Goal: Task Accomplishment & Management: Use online tool/utility

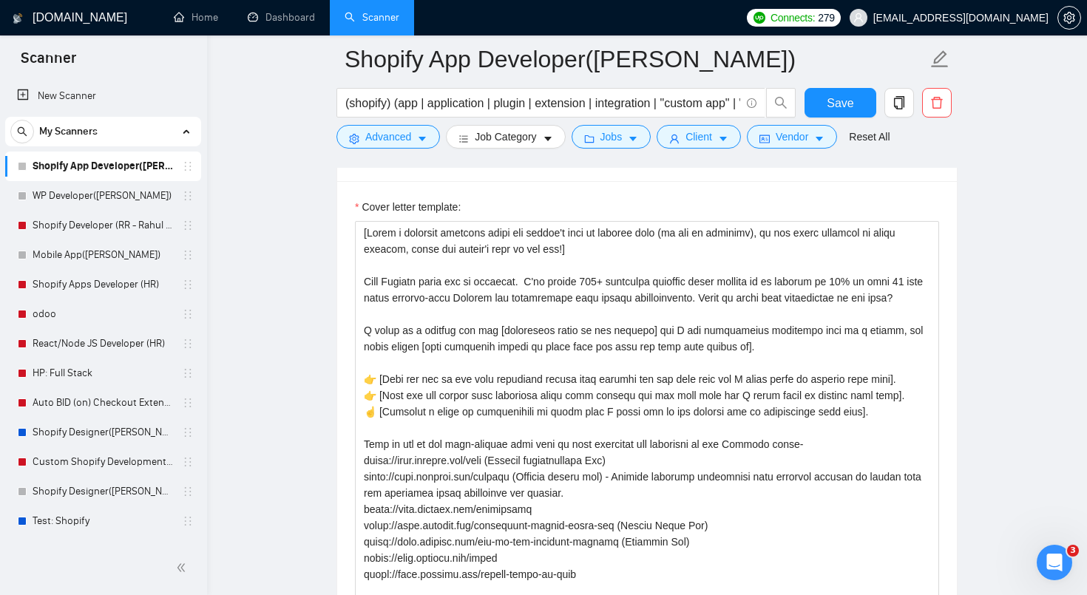
scroll to position [1873, 0]
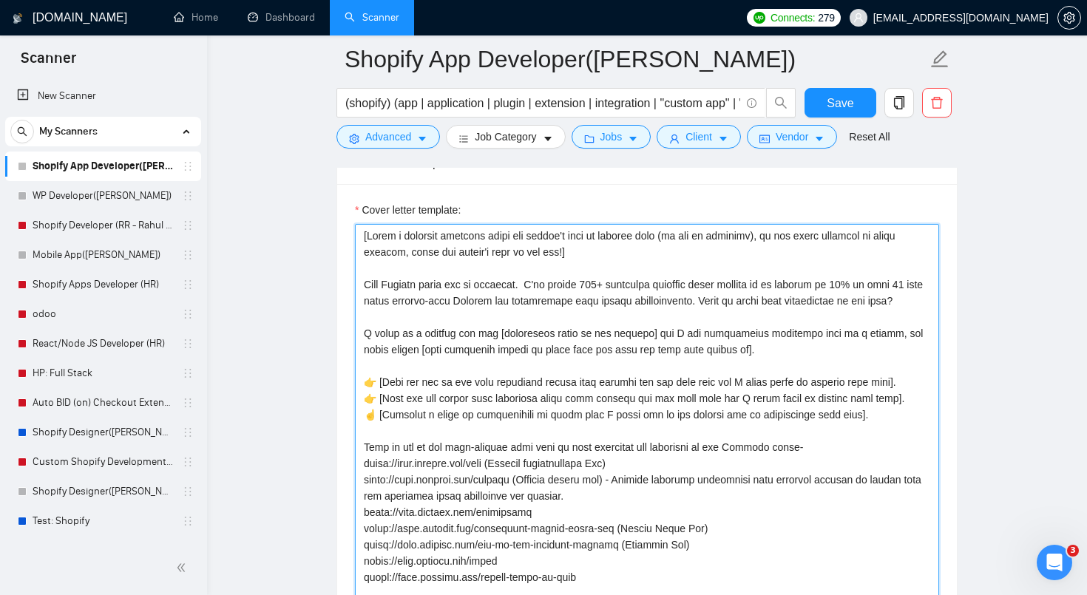
click at [482, 268] on textarea "Cover letter template:" at bounding box center [647, 534] width 584 height 620
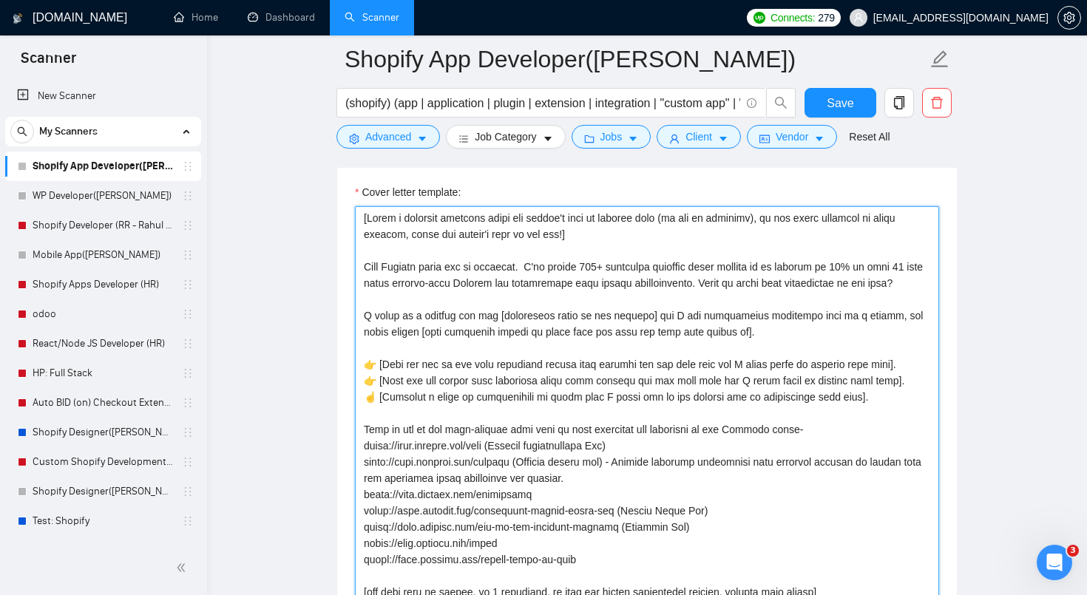
scroll to position [1893, 0]
drag, startPoint x: 592, startPoint y: 240, endPoint x: 385, endPoint y: 176, distance: 217.3
click at [385, 176] on div "Cover letter template:" at bounding box center [647, 513] width 620 height 696
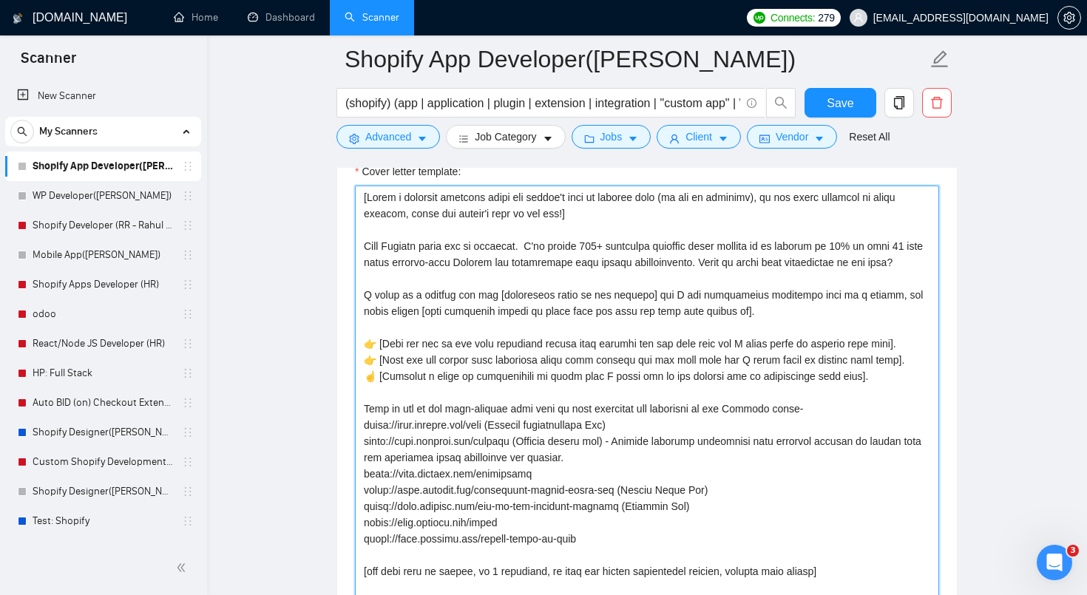
scroll to position [1914, 0]
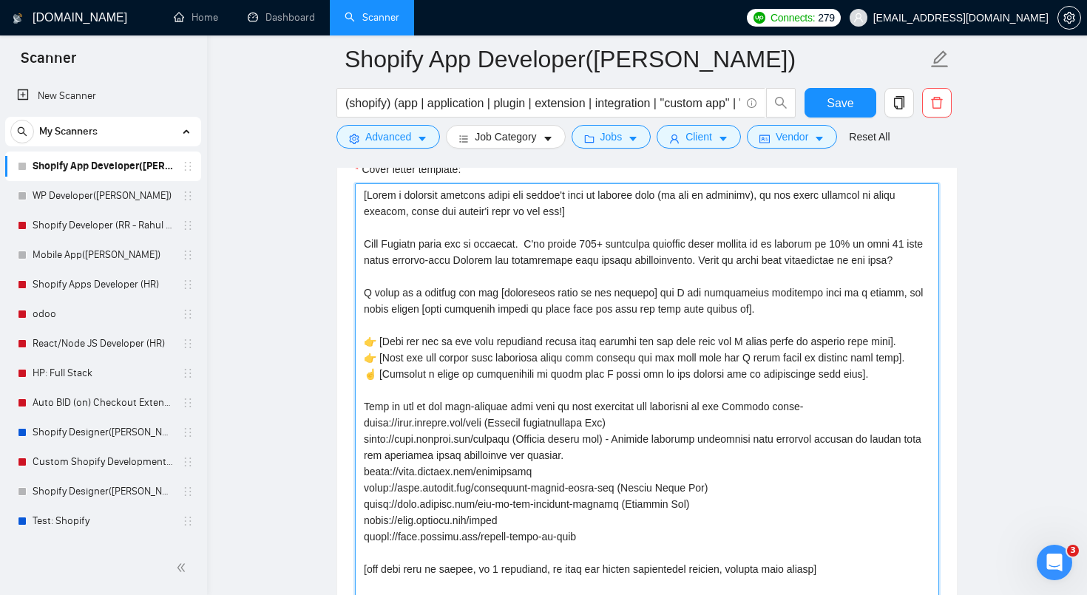
drag, startPoint x: 409, startPoint y: 277, endPoint x: 352, endPoint y: 237, distance: 69.6
click at [352, 237] on div "Cover letter template:" at bounding box center [647, 491] width 620 height 696
click at [477, 264] on textarea "Cover letter template:" at bounding box center [647, 493] width 584 height 620
click at [573, 210] on textarea "Cover letter template:" at bounding box center [647, 493] width 584 height 620
click at [361, 195] on textarea "Cover letter template:" at bounding box center [647, 493] width 584 height 620
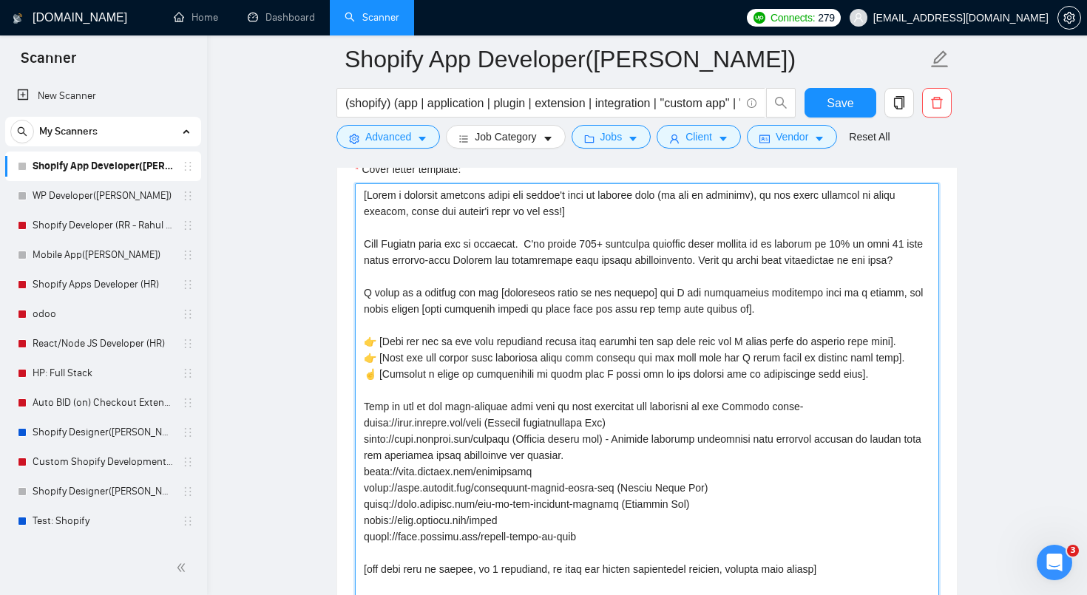
drag, startPoint x: 399, startPoint y: 271, endPoint x: 342, endPoint y: 232, distance: 69.1
click at [342, 232] on div "Cover letter template:" at bounding box center [647, 491] width 620 height 696
click at [410, 262] on textarea "Cover letter template:" at bounding box center [647, 493] width 584 height 620
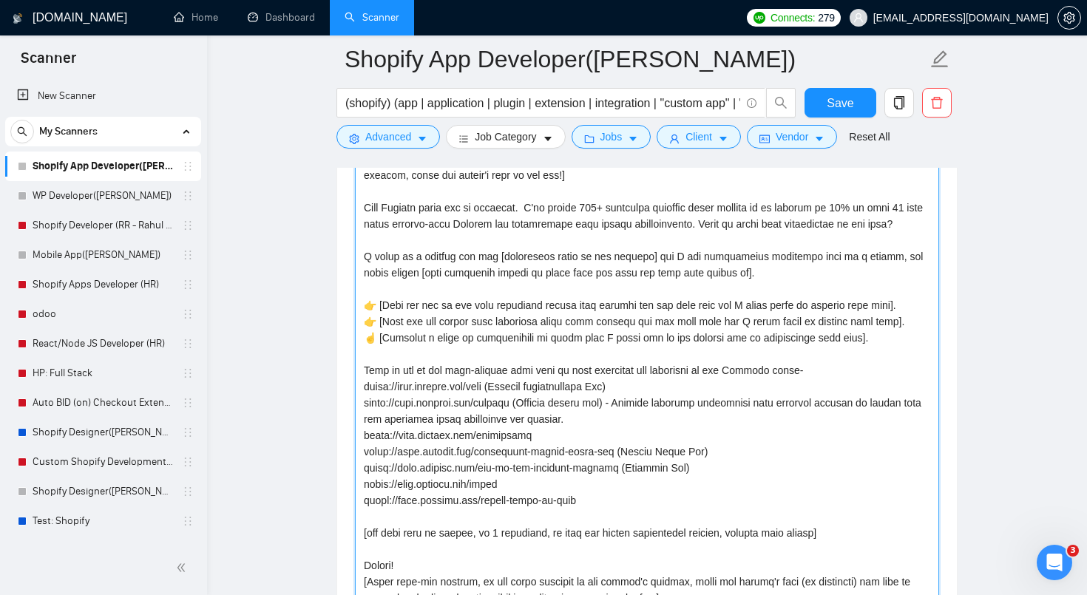
scroll to position [1951, 0]
click at [527, 292] on textarea "Cover letter template:" at bounding box center [647, 456] width 584 height 620
drag, startPoint x: 490, startPoint y: 271, endPoint x: 632, endPoint y: 274, distance: 142.8
click at [632, 274] on textarea "Cover letter template:" at bounding box center [647, 456] width 584 height 620
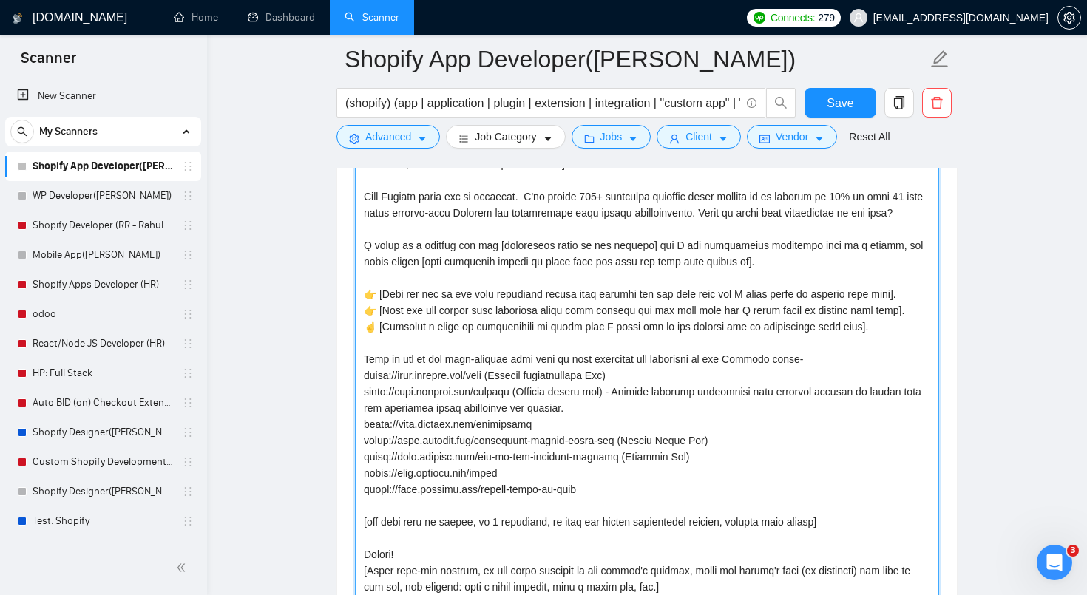
drag, startPoint x: 399, startPoint y: 277, endPoint x: 689, endPoint y: 291, distance: 291.0
click at [689, 291] on textarea "Cover letter template:" at bounding box center [647, 446] width 584 height 620
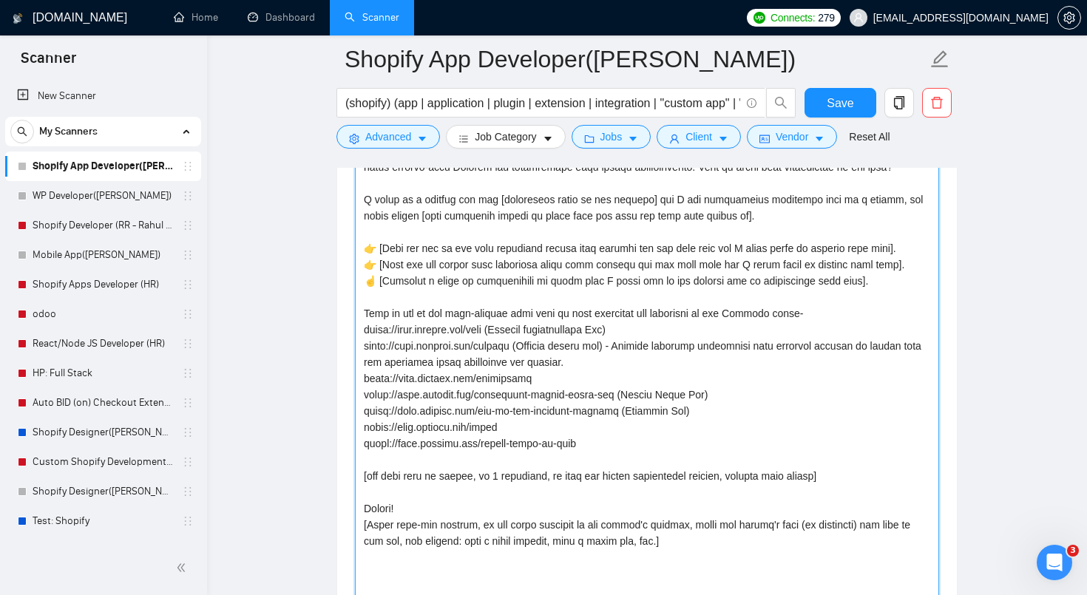
scroll to position [2009, 0]
click at [594, 334] on textarea "Cover letter template:" at bounding box center [647, 399] width 584 height 620
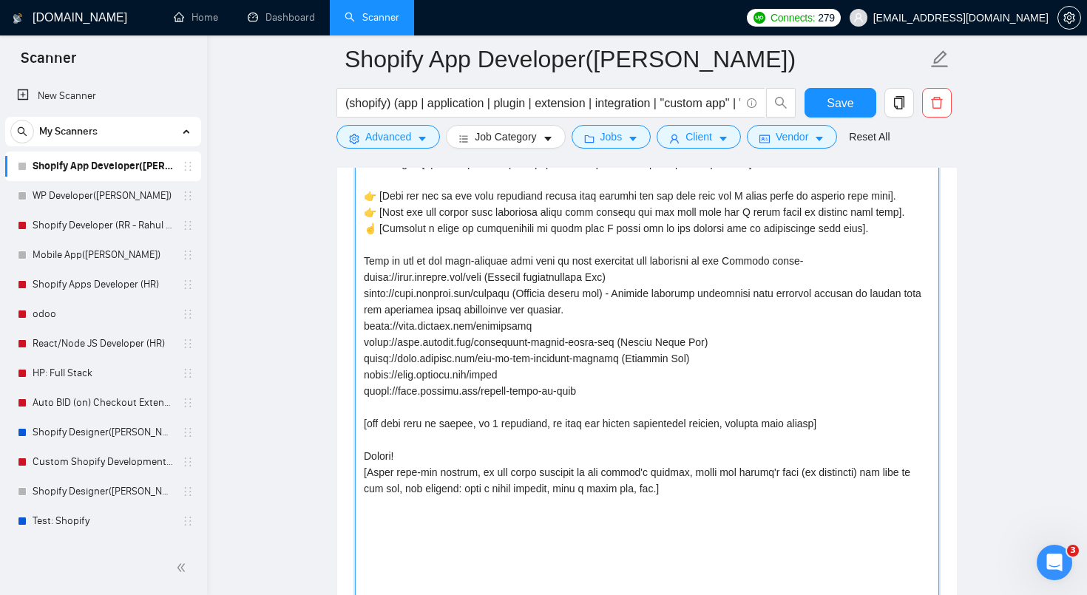
scroll to position [2062, 0]
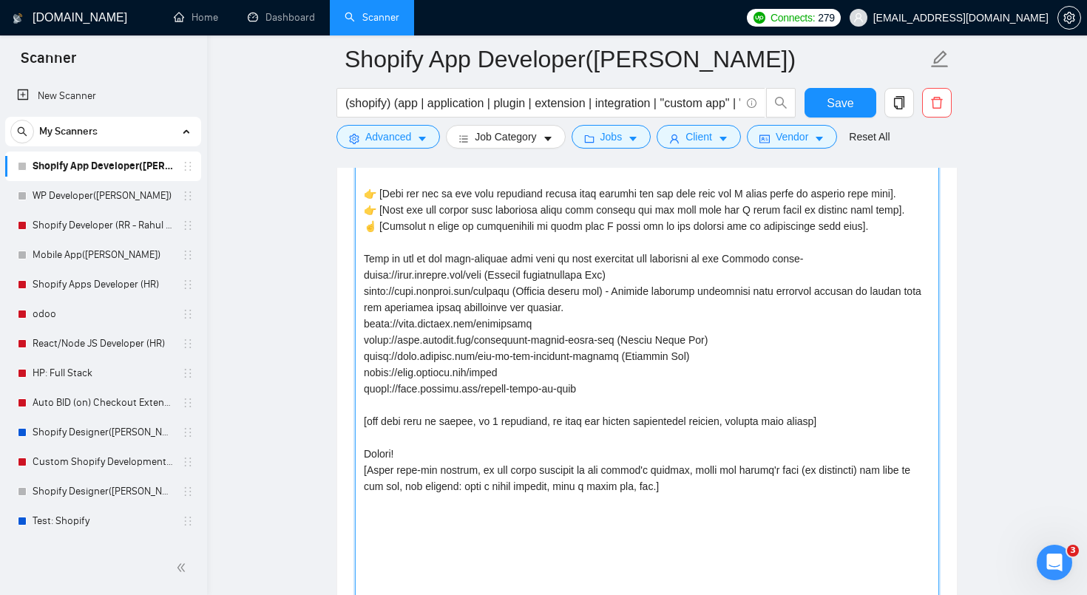
drag, startPoint x: 363, startPoint y: 273, endPoint x: 633, endPoint y: 406, distance: 301.0
click at [633, 406] on textarea "Cover letter template:" at bounding box center [647, 345] width 584 height 620
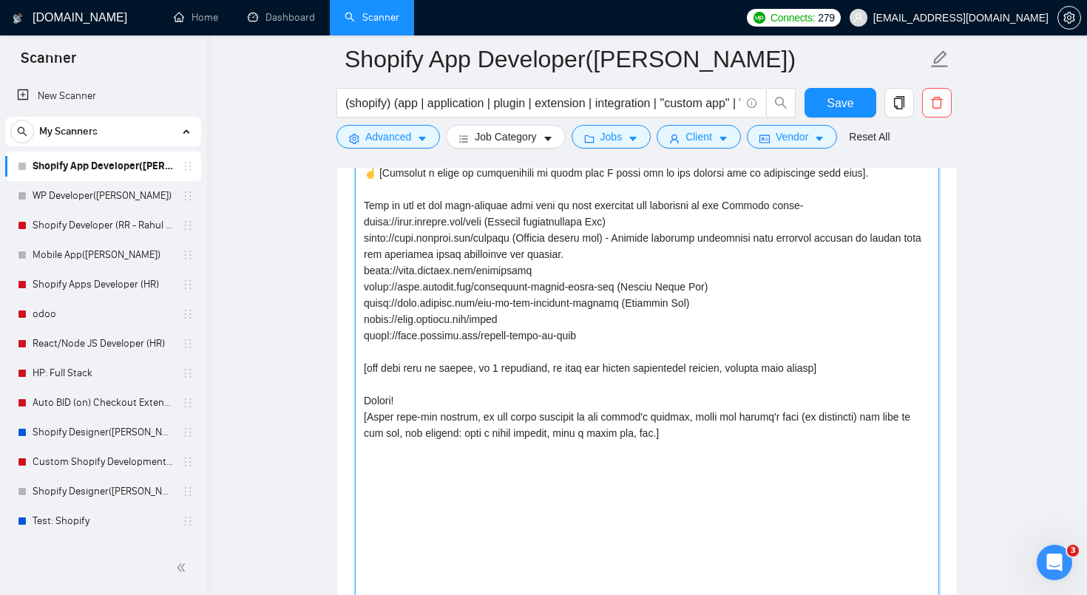
click at [604, 416] on textarea "Cover letter template:" at bounding box center [647, 292] width 584 height 620
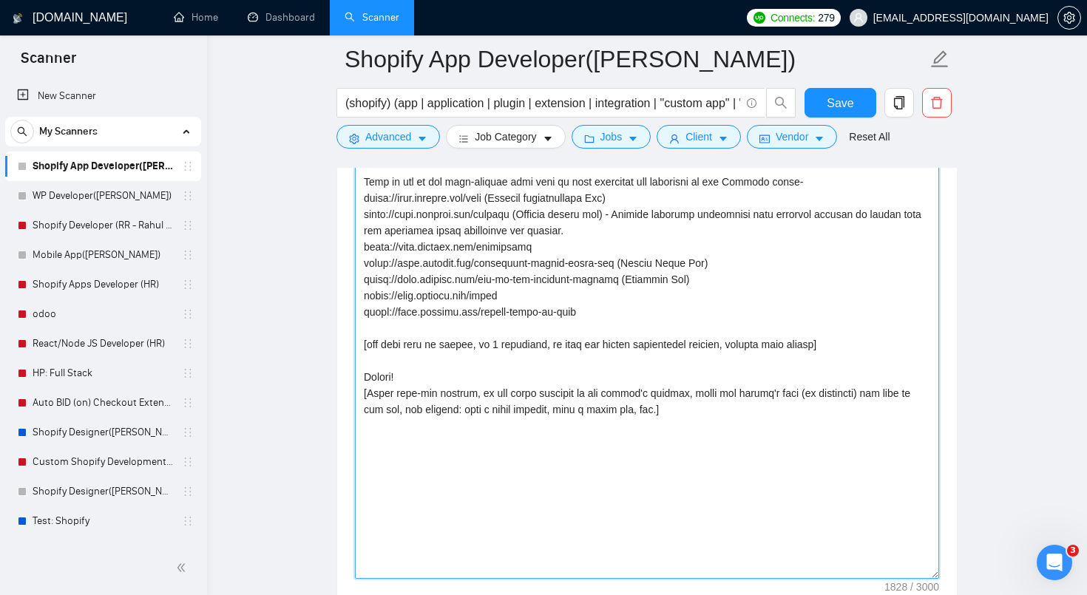
scroll to position [2142, 0]
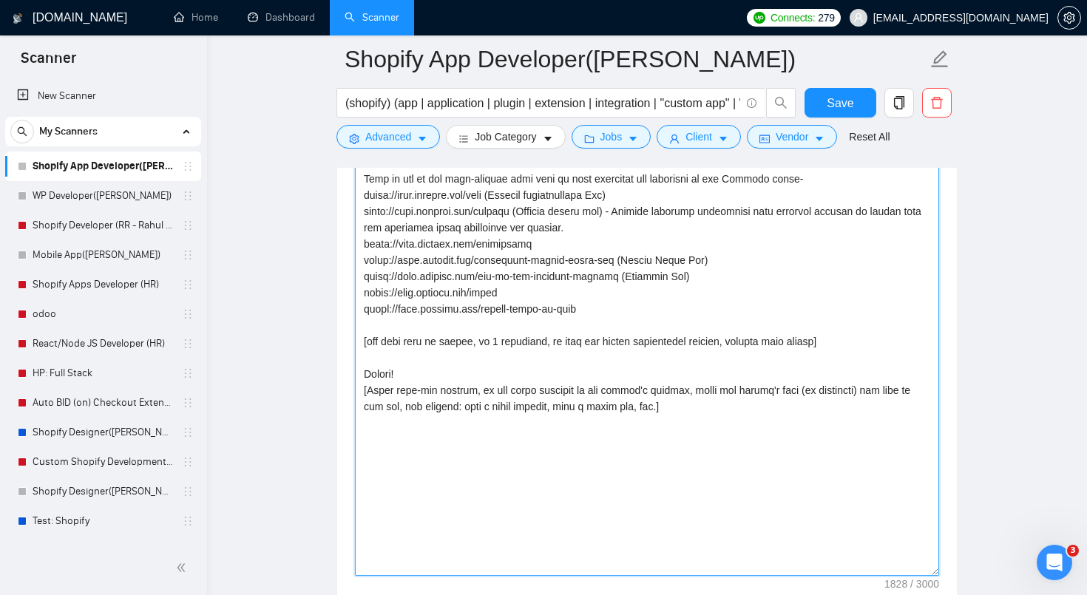
drag, startPoint x: 362, startPoint y: 359, endPoint x: 447, endPoint y: 360, distance: 85.8
click at [447, 360] on textarea "Cover letter template:" at bounding box center [647, 266] width 584 height 620
click at [513, 366] on textarea "Cover letter template:" at bounding box center [647, 266] width 584 height 620
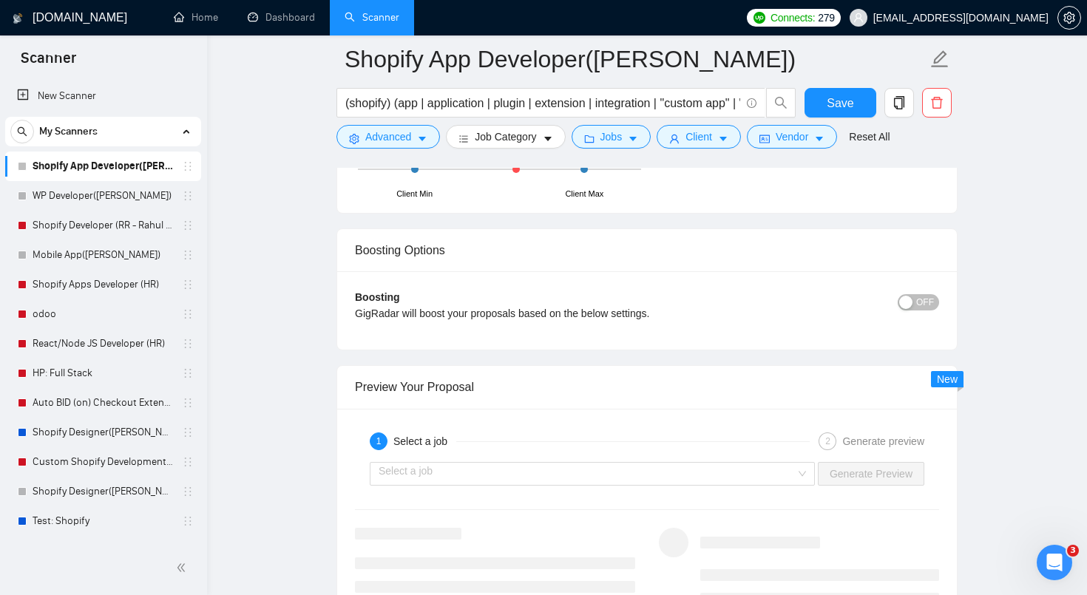
scroll to position [3224, 0]
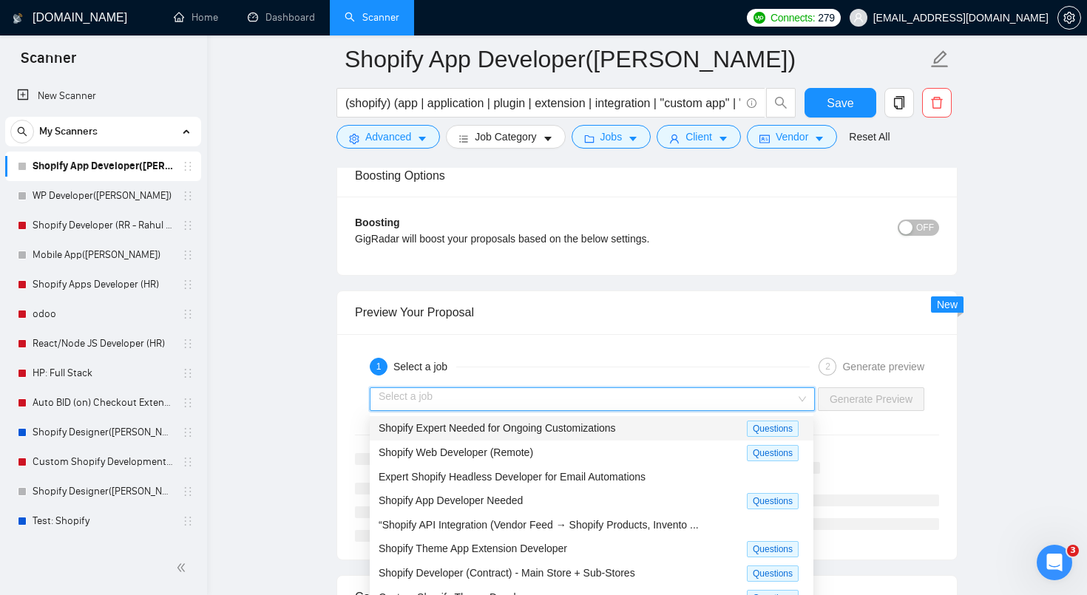
click at [649, 402] on input "search" at bounding box center [587, 399] width 417 height 22
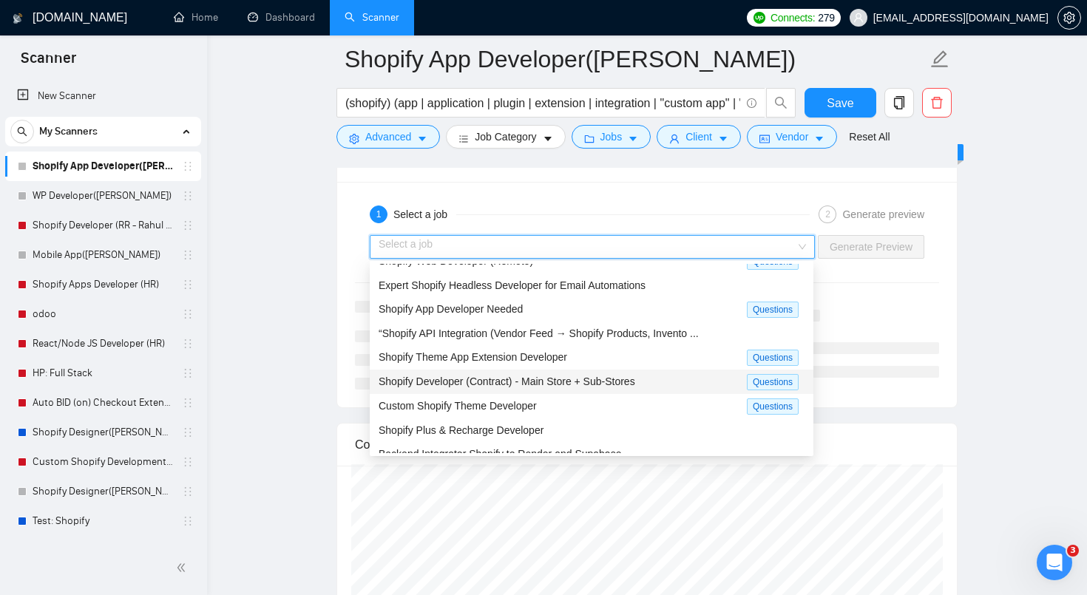
scroll to position [50, 0]
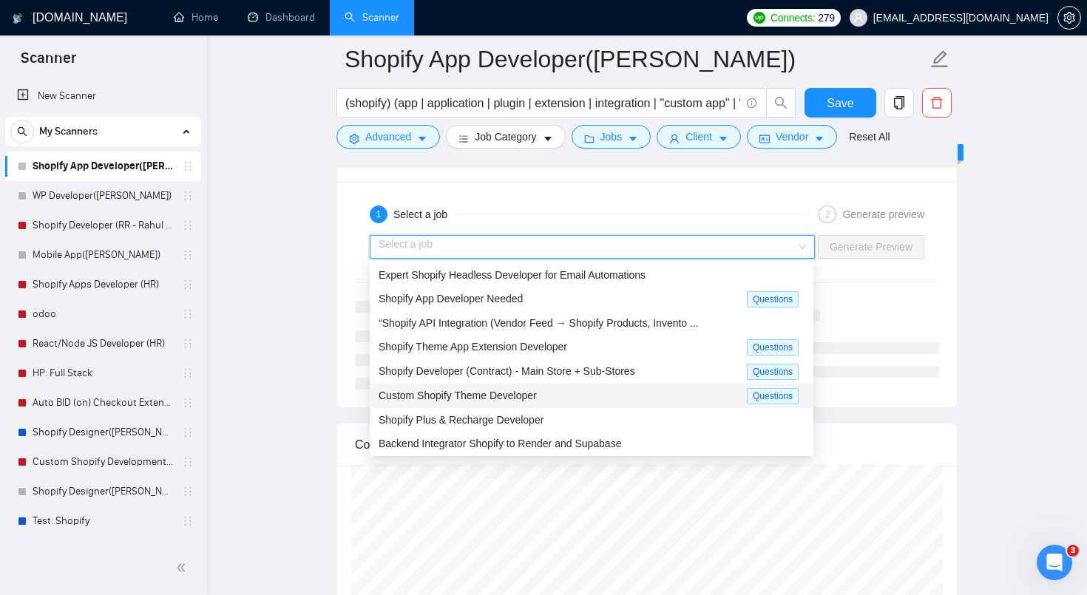
click at [603, 399] on div "Custom Shopify Theme Developer" at bounding box center [563, 396] width 368 height 17
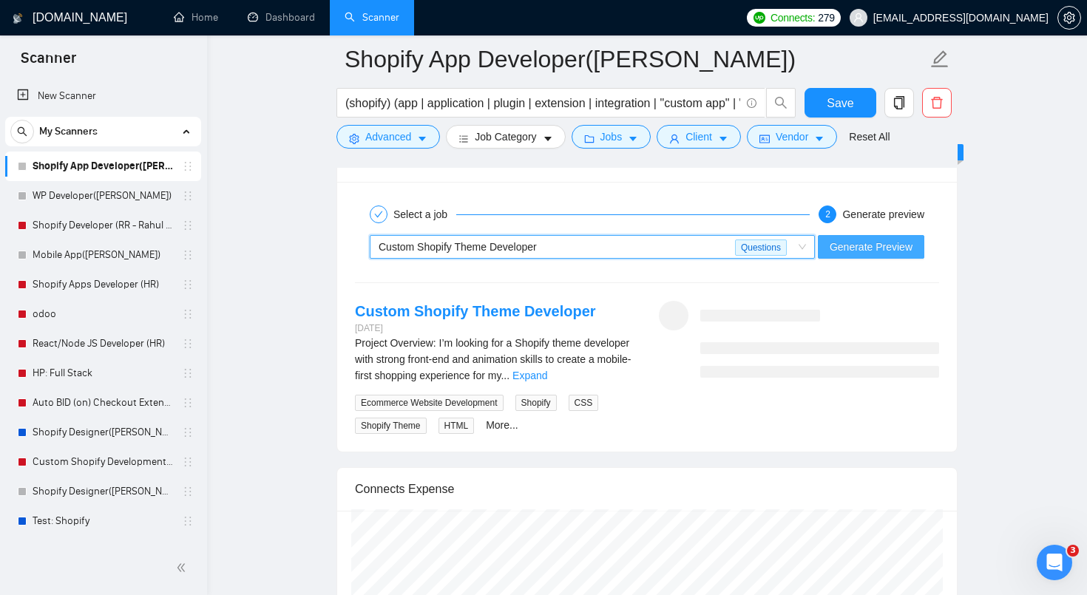
click at [856, 246] on span "Generate Preview" at bounding box center [871, 247] width 83 height 16
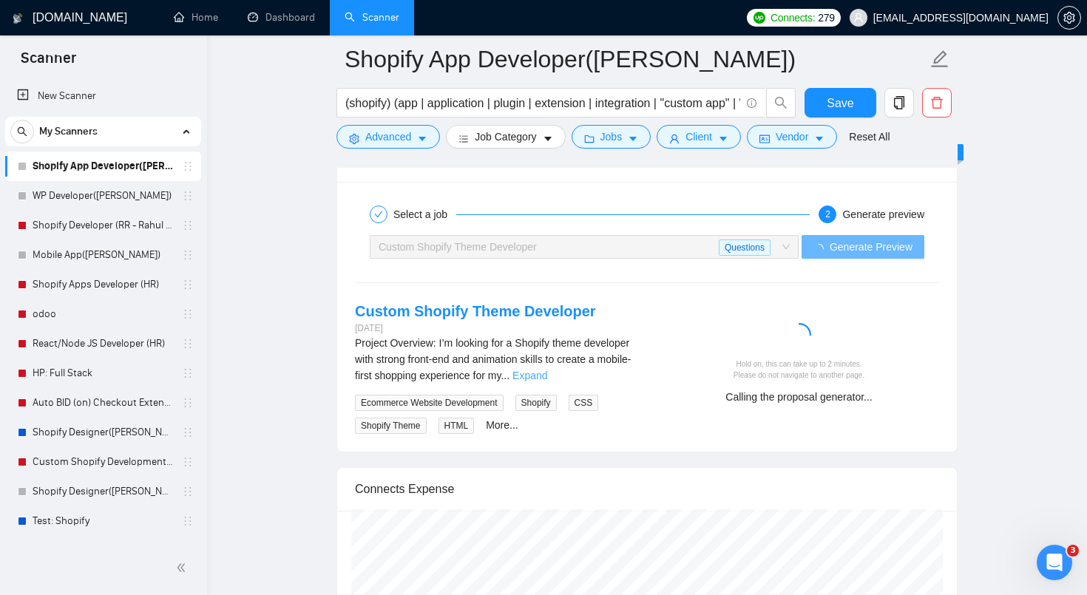
click at [547, 377] on link "Expand" at bounding box center [530, 376] width 35 height 12
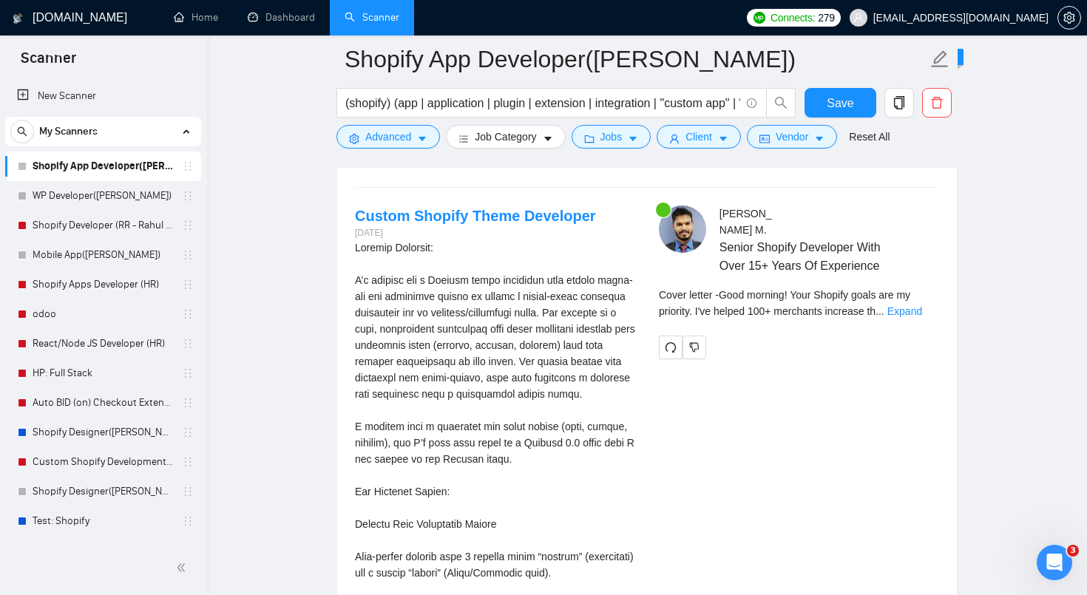
scroll to position [3469, 0]
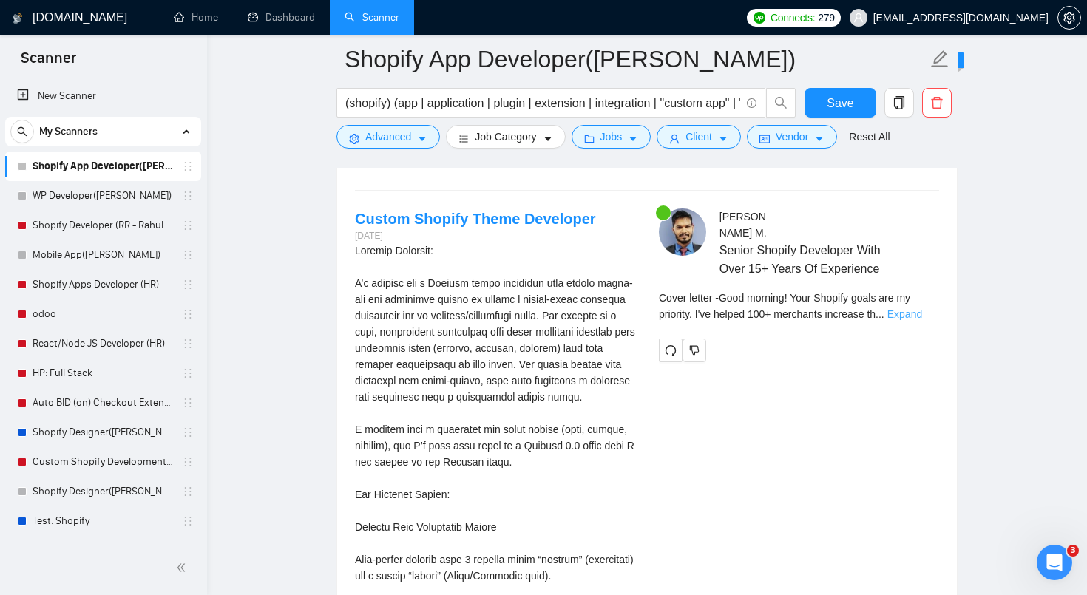
click at [919, 314] on link "Expand" at bounding box center [904, 314] width 35 height 12
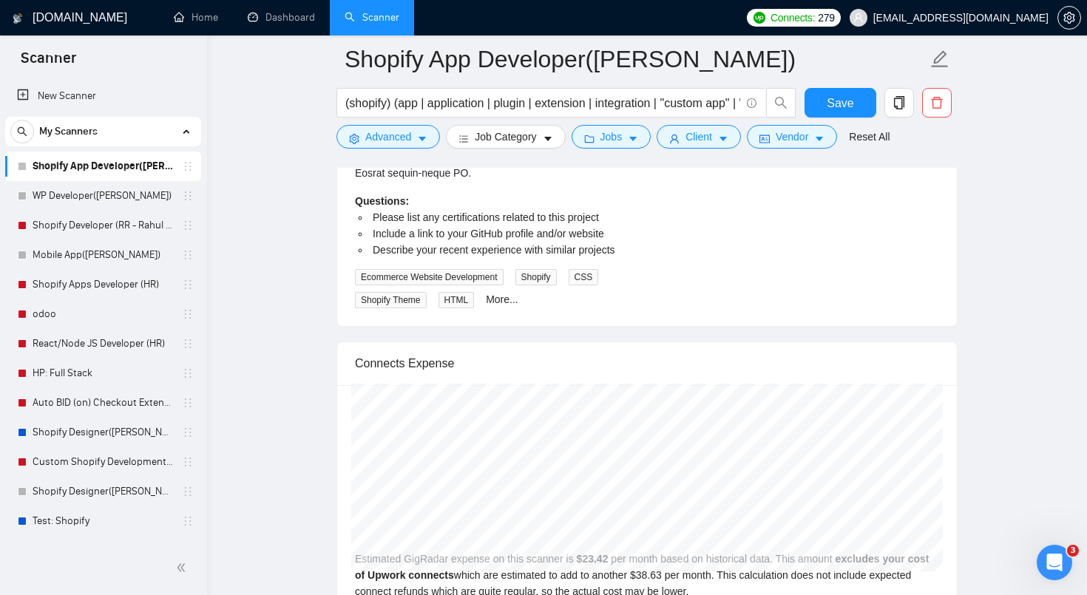
scroll to position [5061, 0]
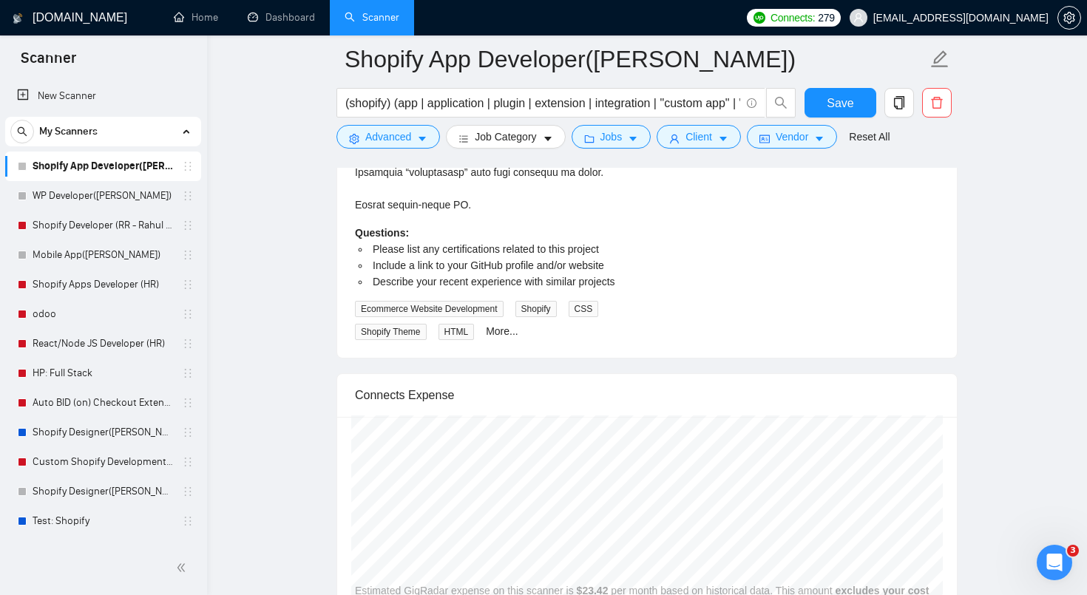
click at [511, 271] on span "Include a link to your GitHub profile and/or website" at bounding box center [488, 266] width 231 height 12
click at [489, 288] on span "Describe your recent experience with similar projects" at bounding box center [494, 282] width 243 height 12
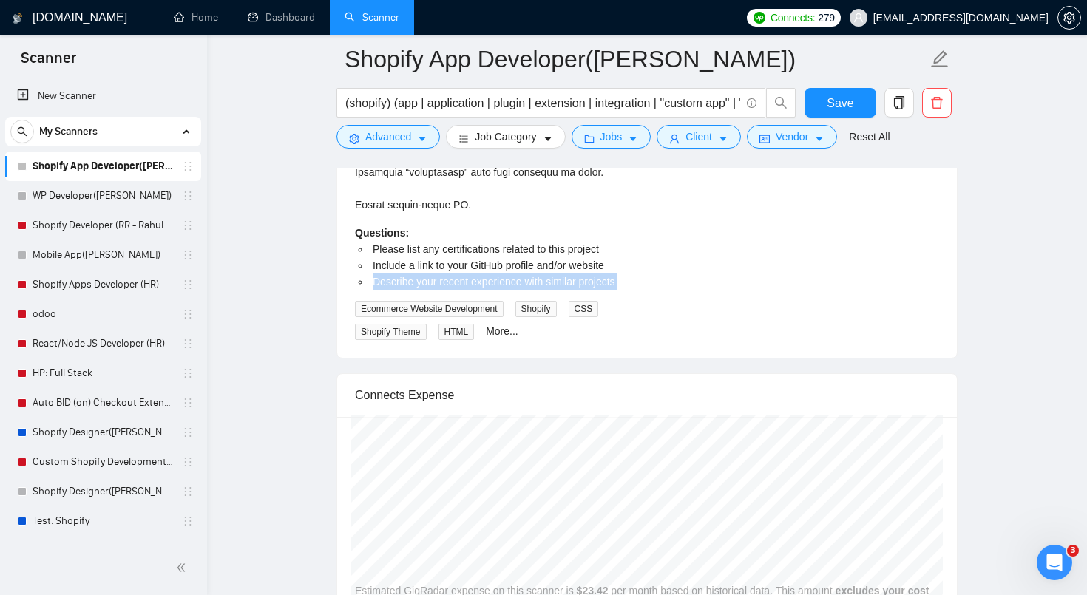
click at [489, 288] on span "Describe your recent experience with similar projects" at bounding box center [494, 282] width 243 height 12
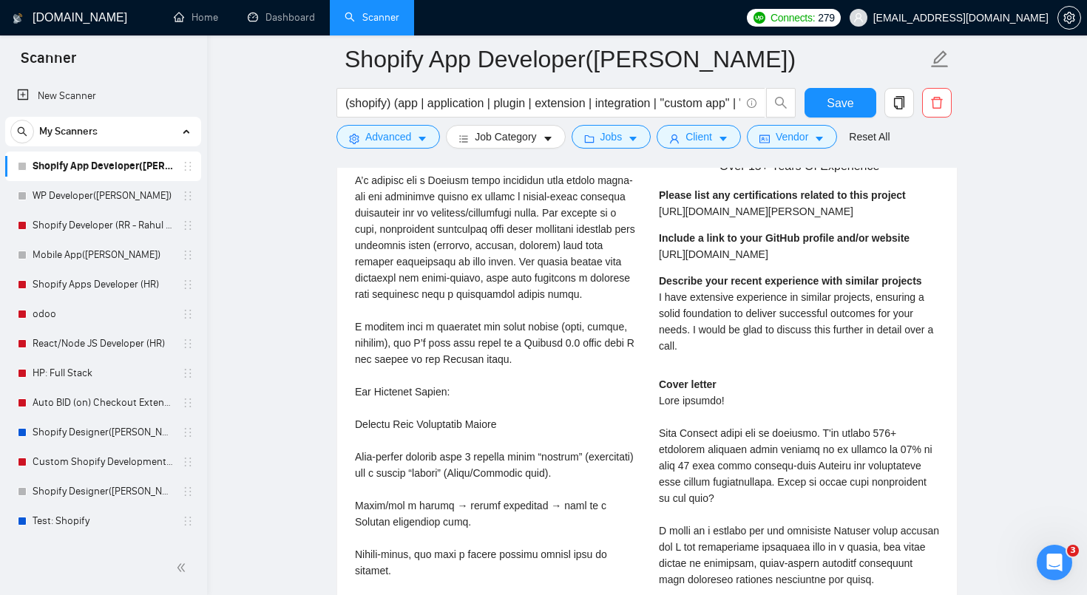
scroll to position [3576, 0]
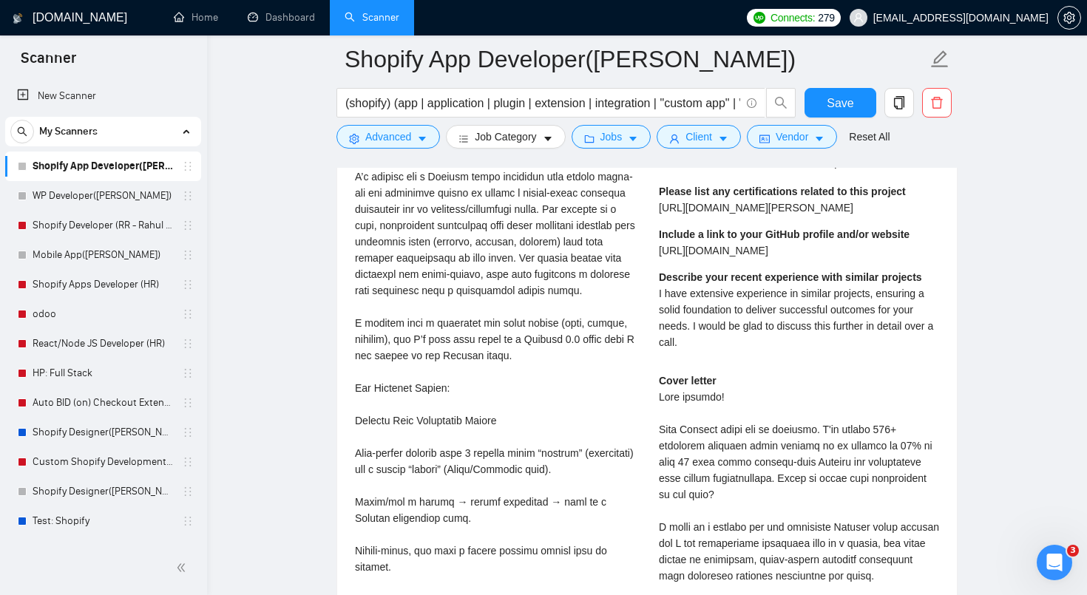
click at [726, 214] on div "Please list any certifications related to this project [URL][DOMAIN_NAME][PERSO…" at bounding box center [782, 199] width 247 height 33
click at [738, 209] on span "[URL][DOMAIN_NAME][PERSON_NAME]" at bounding box center [756, 208] width 195 height 12
click at [739, 249] on span "[URL][DOMAIN_NAME]" at bounding box center [713, 251] width 109 height 12
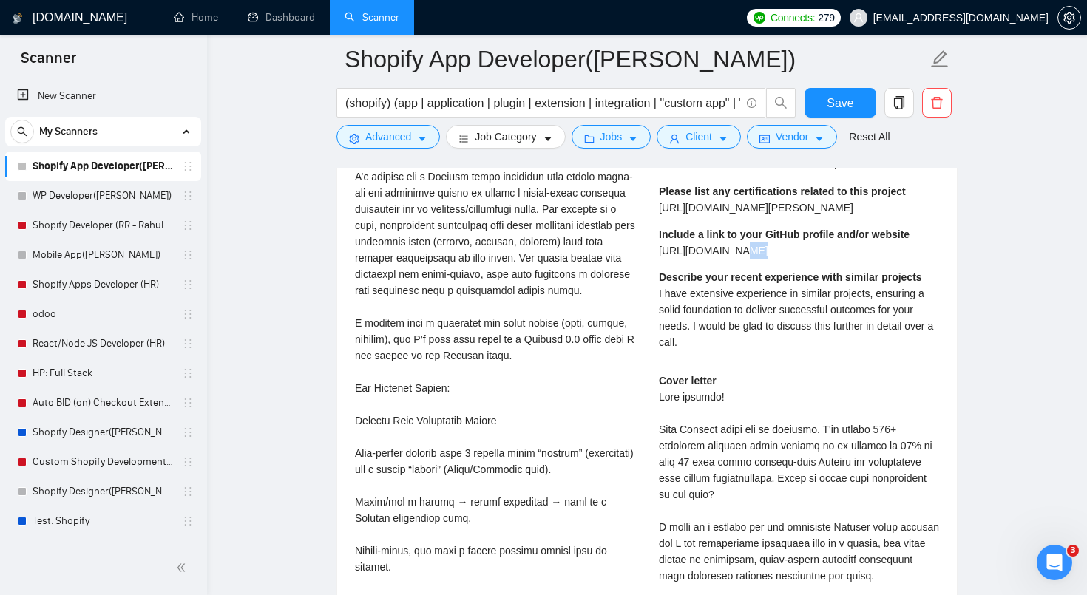
click at [739, 249] on span "[URL][DOMAIN_NAME]" at bounding box center [713, 251] width 109 height 12
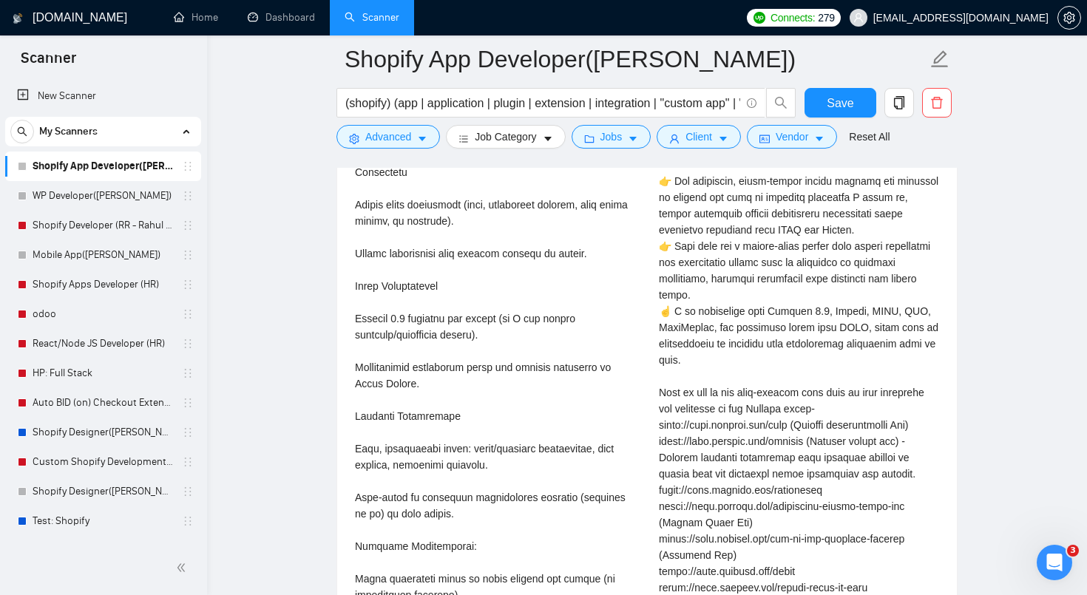
scroll to position [4029, 0]
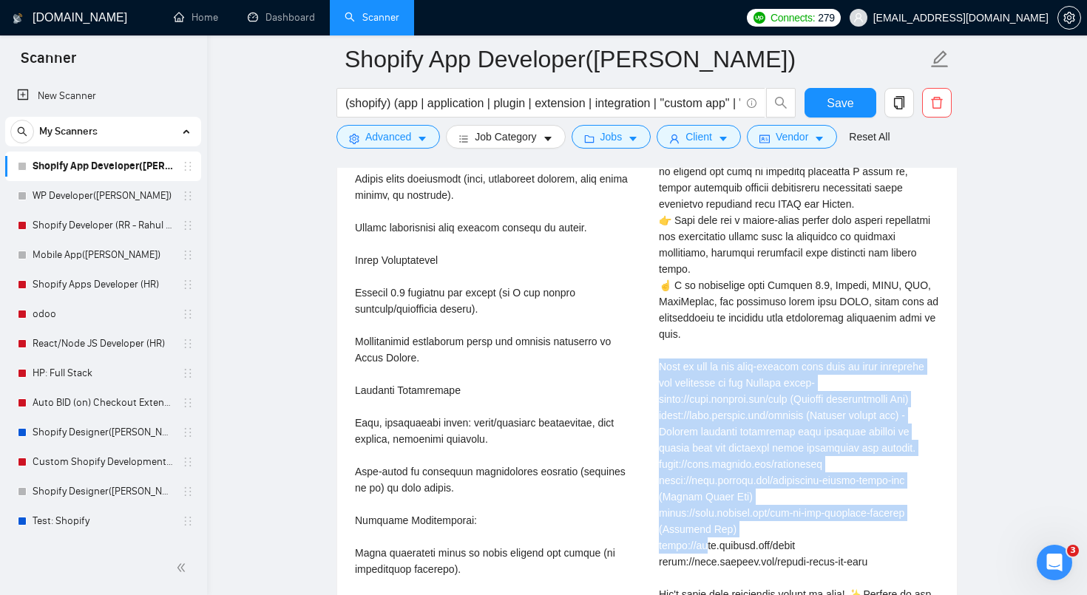
drag, startPoint x: 660, startPoint y: 383, endPoint x: 706, endPoint y: 575, distance: 197.1
click at [706, 575] on div "Cover letter" at bounding box center [799, 293] width 280 height 748
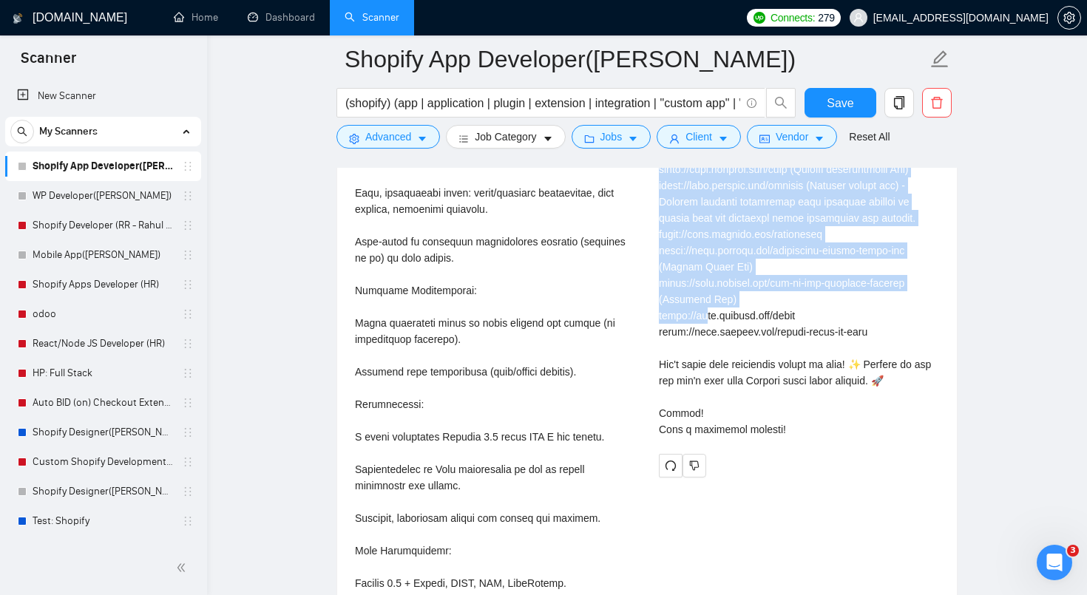
scroll to position [4260, 0]
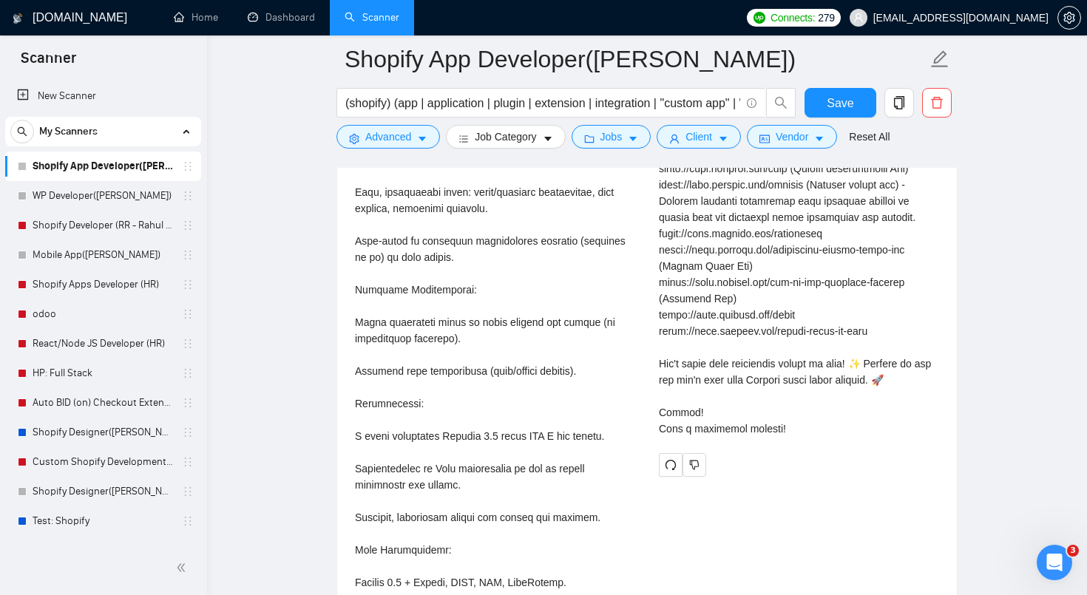
click at [707, 429] on div "Cover letter" at bounding box center [799, 63] width 280 height 748
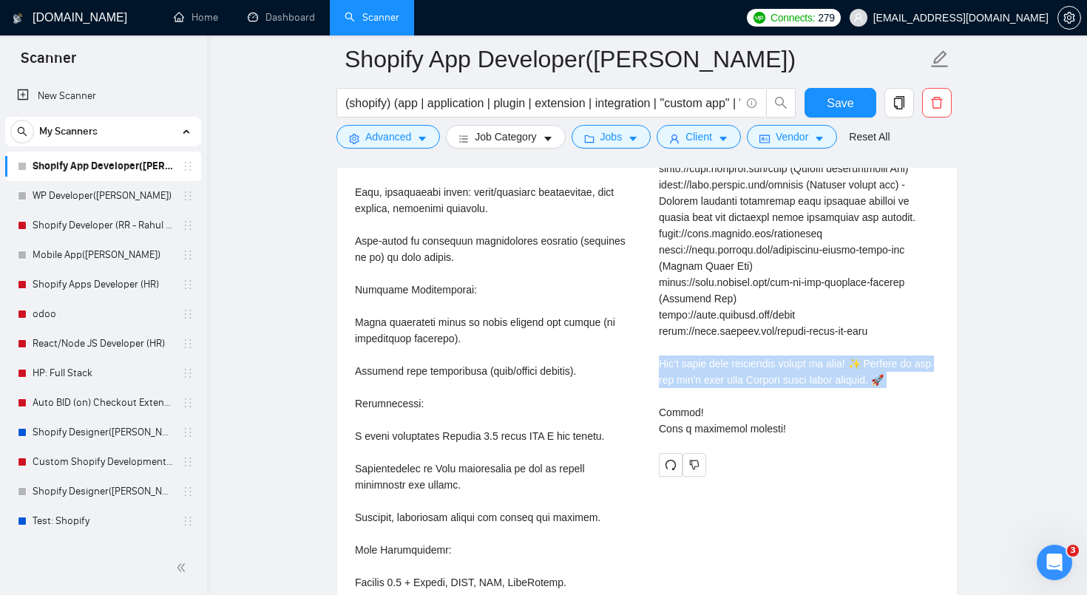
drag, startPoint x: 658, startPoint y: 393, endPoint x: 754, endPoint y: 422, distance: 100.2
click at [754, 422] on div "Cover letter" at bounding box center [799, 63] width 280 height 748
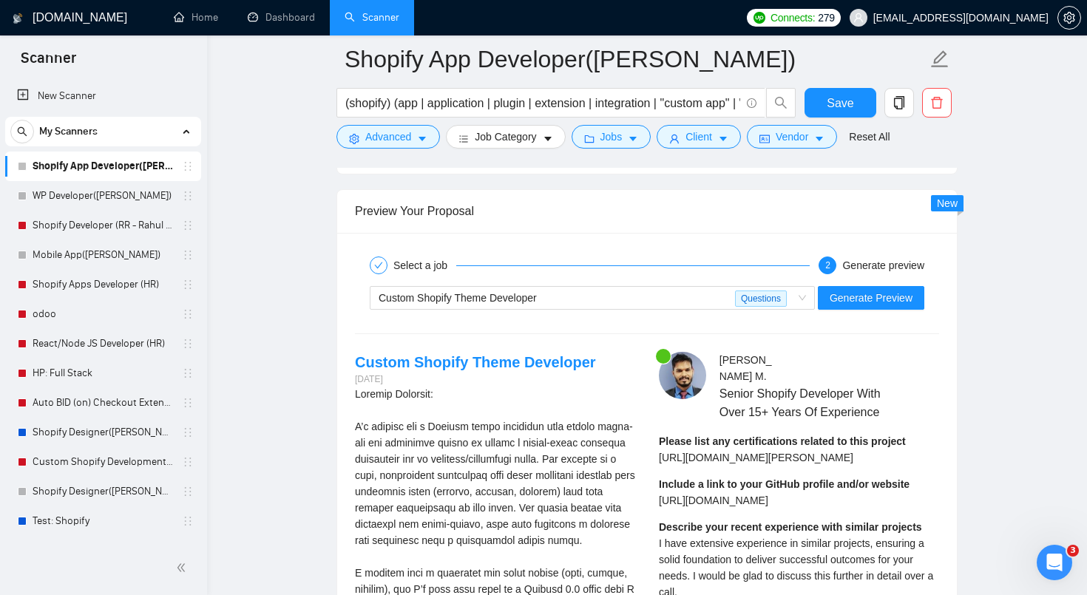
scroll to position [3327, 0]
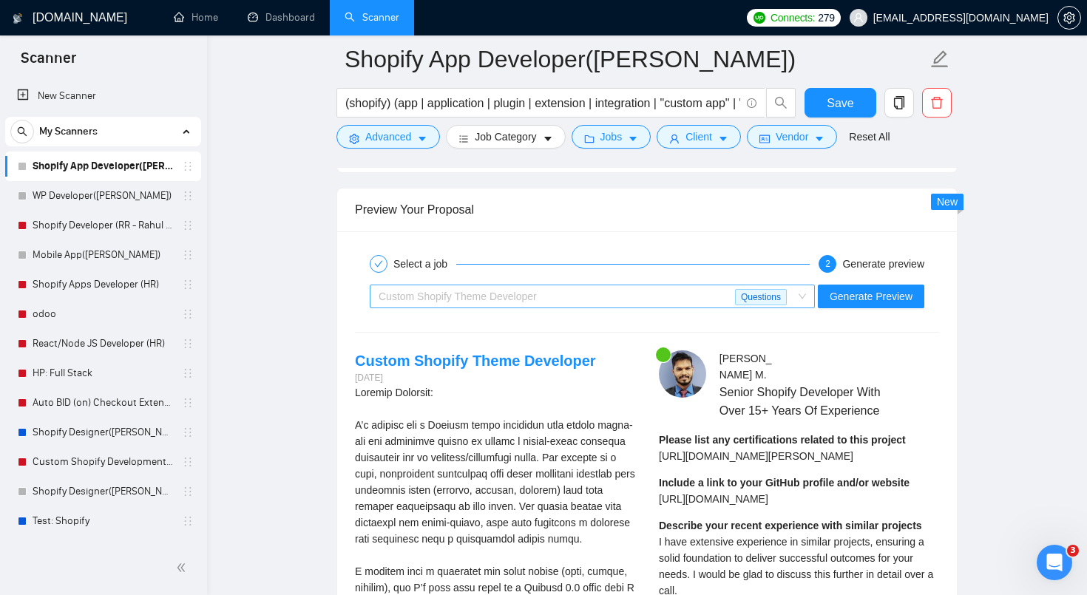
click at [601, 304] on div "Custom Shopify Theme Developer" at bounding box center [557, 296] width 356 height 22
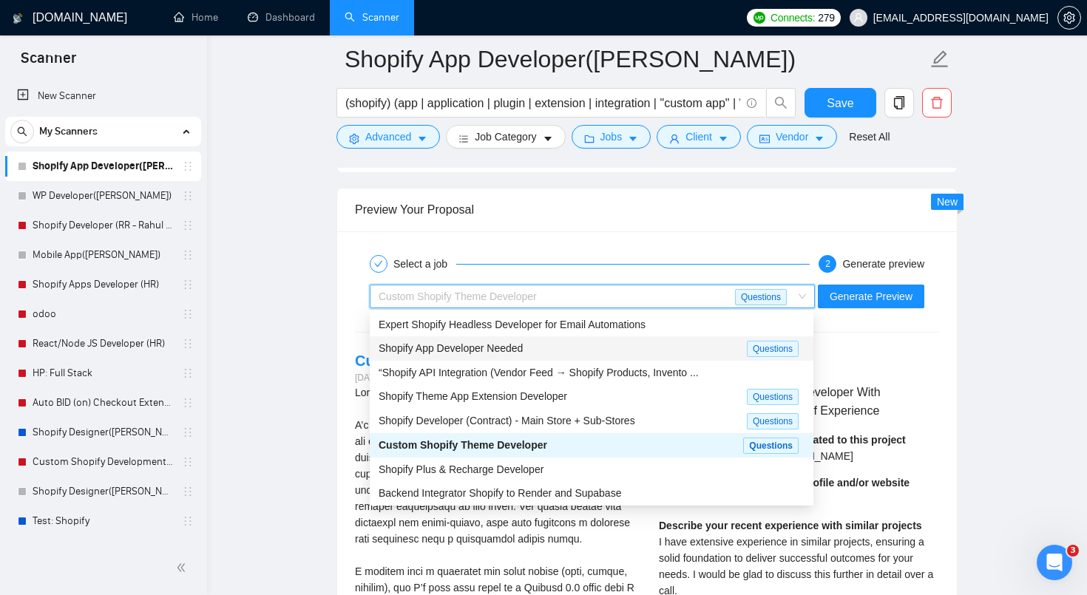
click at [551, 352] on div "Shopify App Developer Needed" at bounding box center [563, 348] width 368 height 17
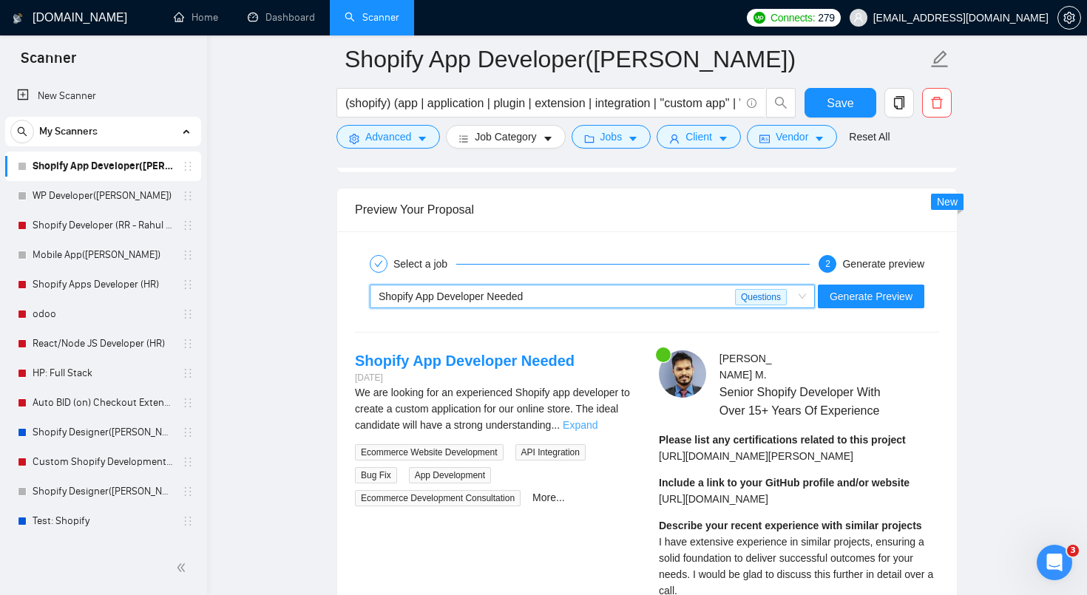
click at [598, 422] on link "Expand" at bounding box center [580, 425] width 35 height 12
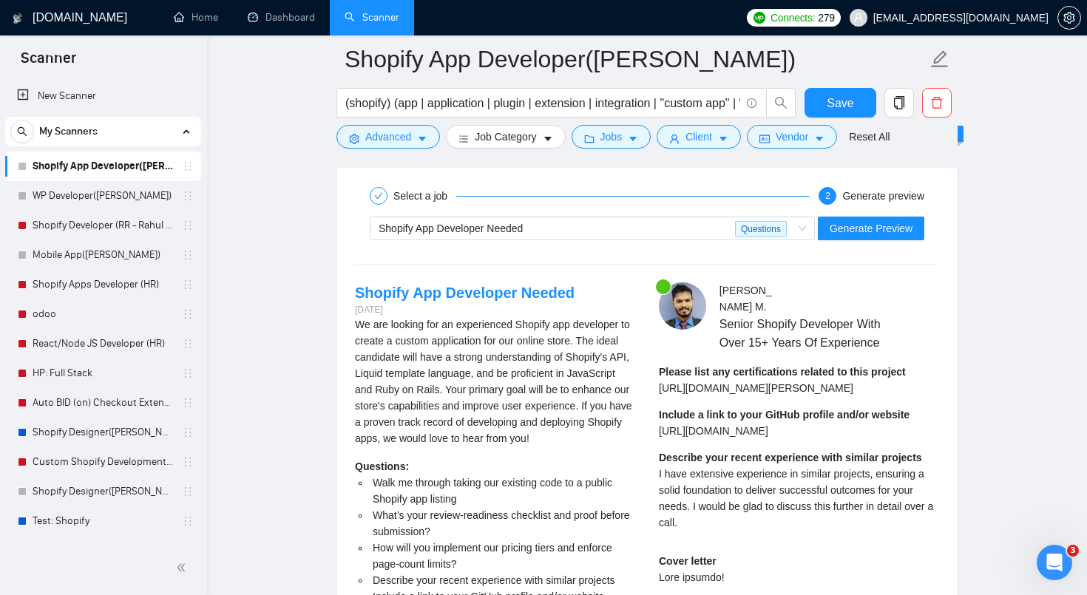
scroll to position [3369, 0]
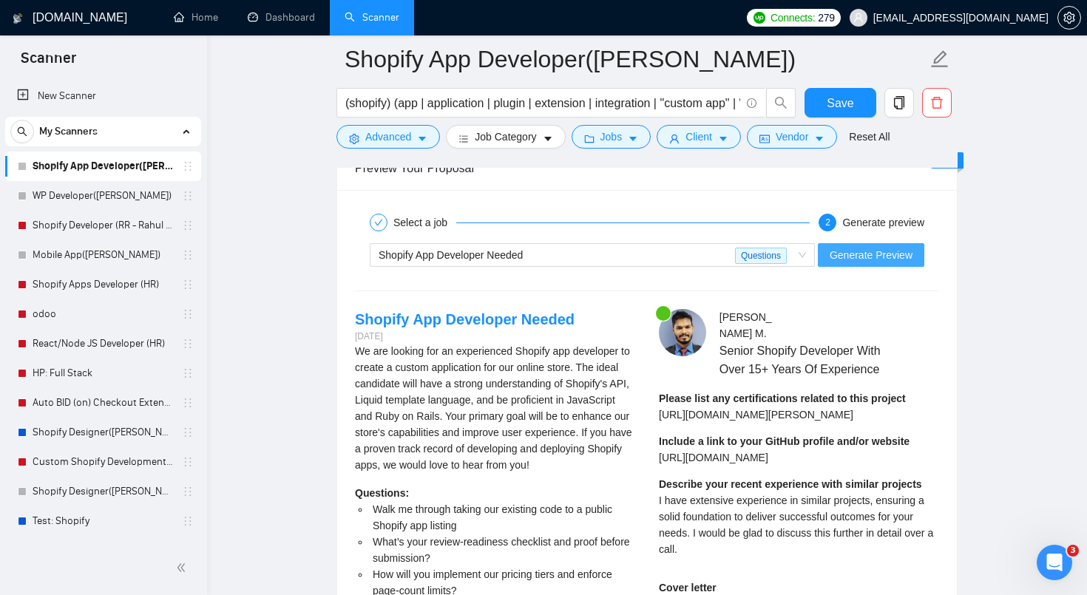
click at [880, 257] on span "Generate Preview" at bounding box center [871, 255] width 83 height 16
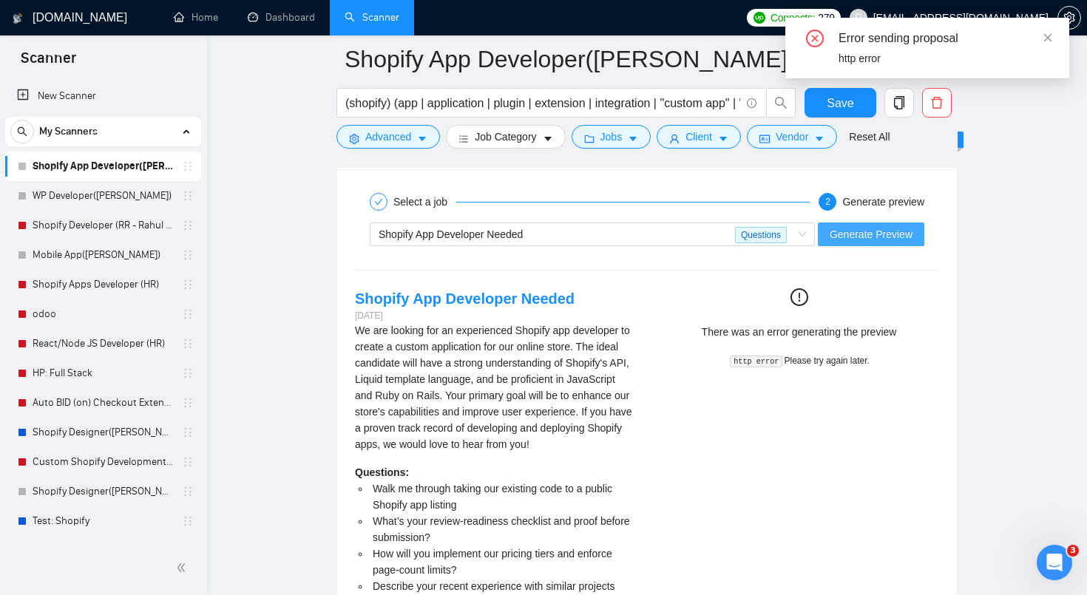
scroll to position [3358, 0]
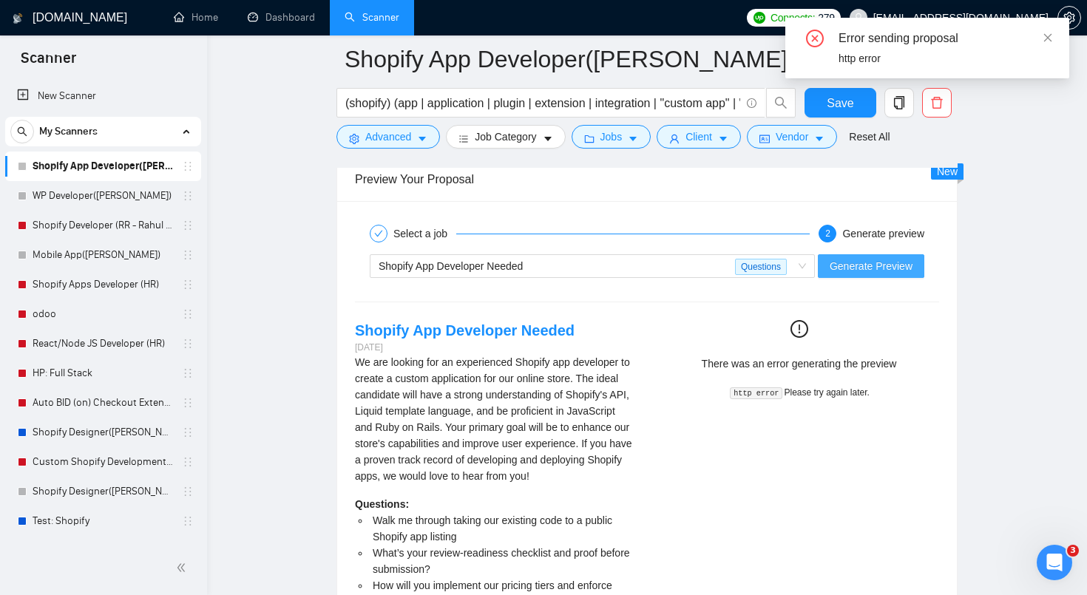
click at [890, 263] on span "Generate Preview" at bounding box center [871, 266] width 83 height 16
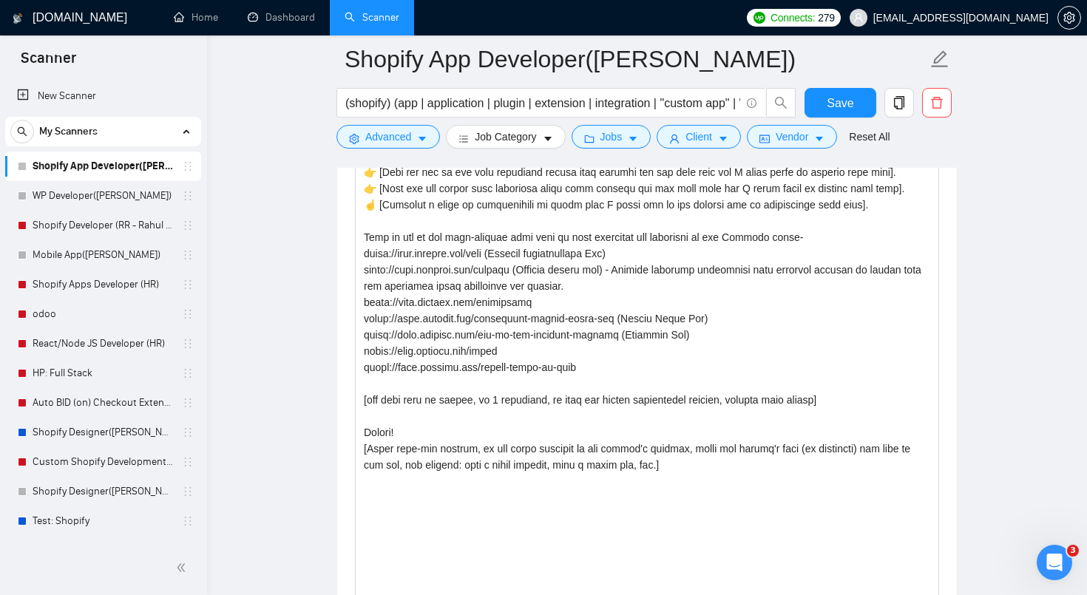
scroll to position [2027, 0]
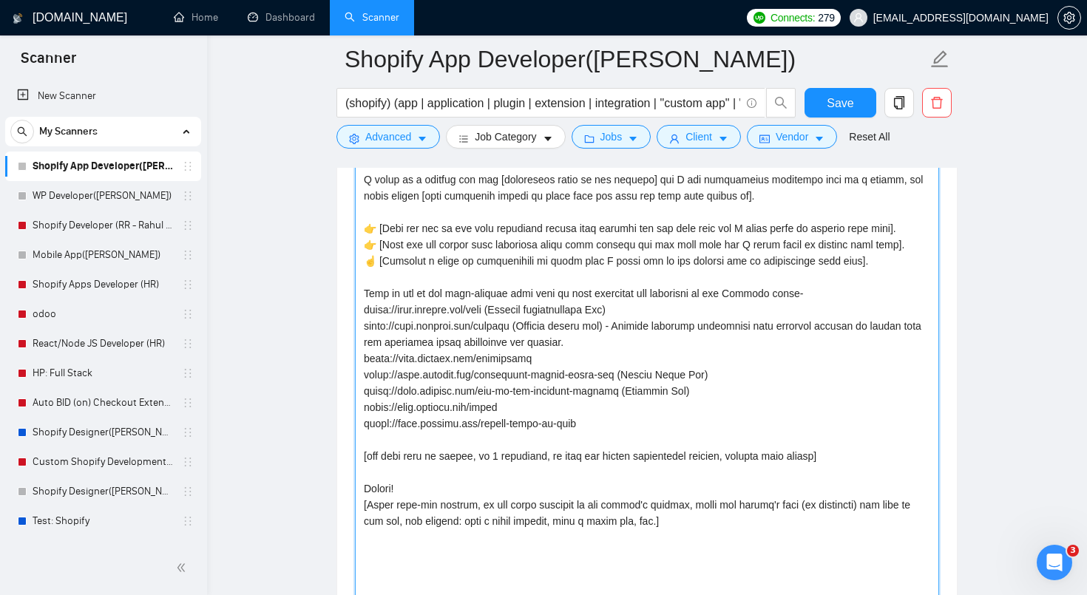
click at [535, 418] on textarea "Cover letter template:" at bounding box center [647, 380] width 584 height 620
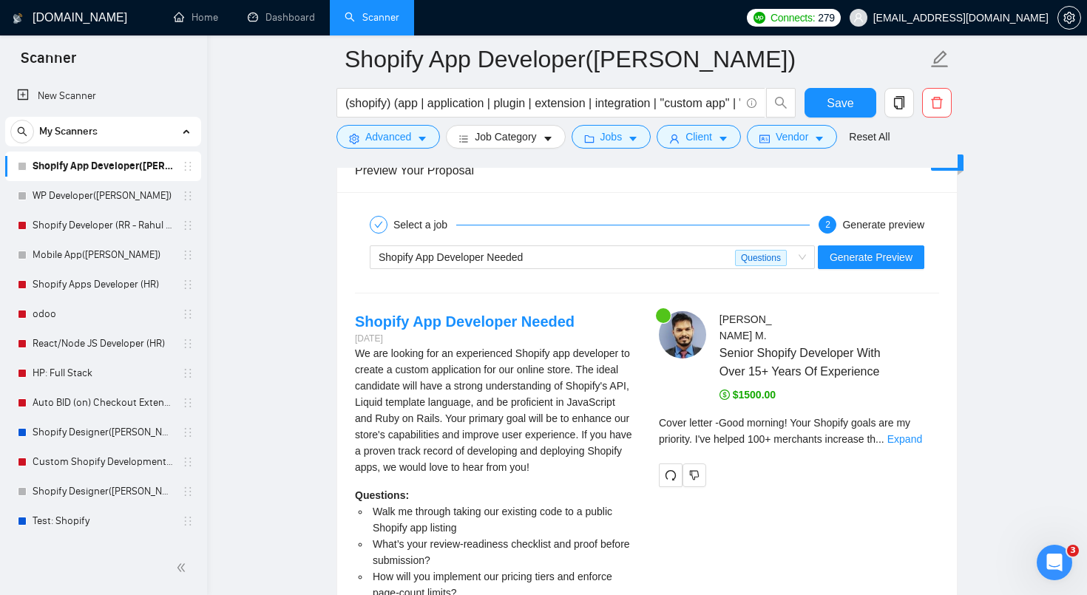
scroll to position [3372, 0]
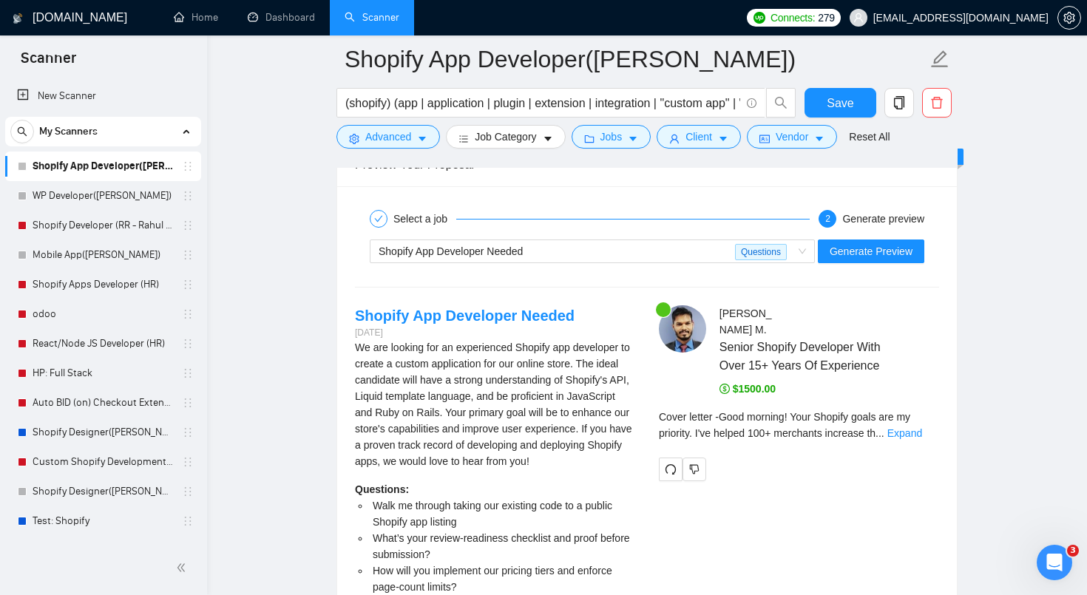
click at [929, 446] on div "Cover letter - Good morning! Your Shopify goals are my priority. I've helped 10…" at bounding box center [799, 430] width 280 height 43
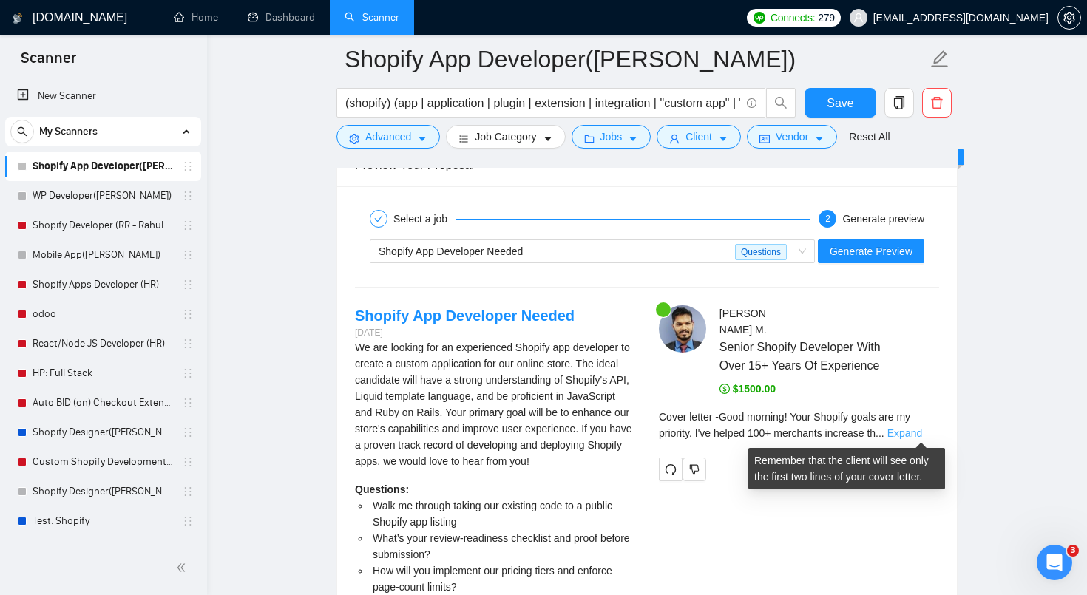
click at [922, 435] on link "Expand" at bounding box center [904, 433] width 35 height 12
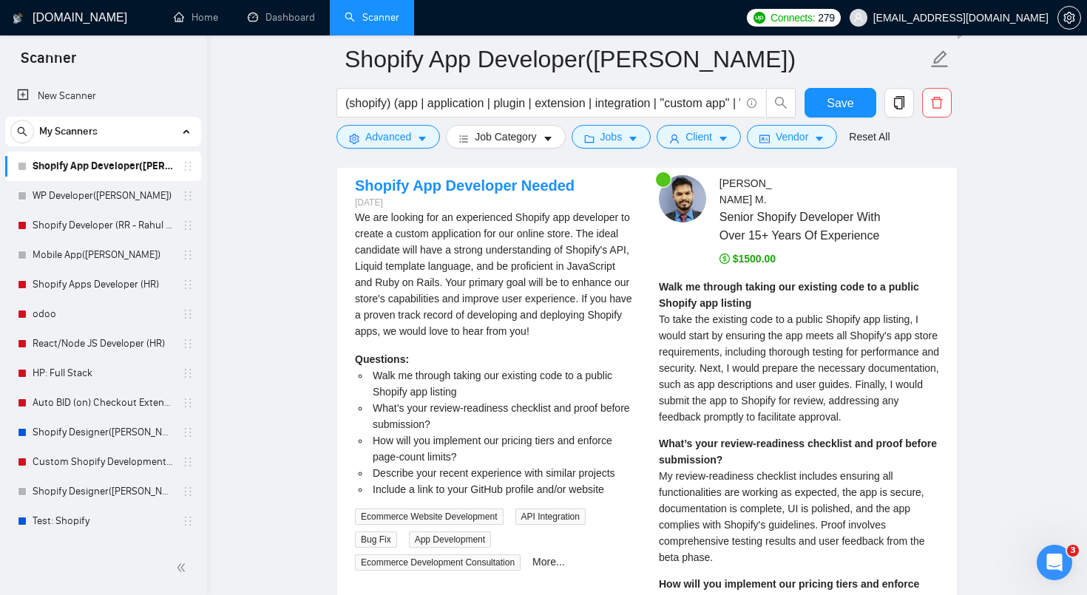
scroll to position [3503, 0]
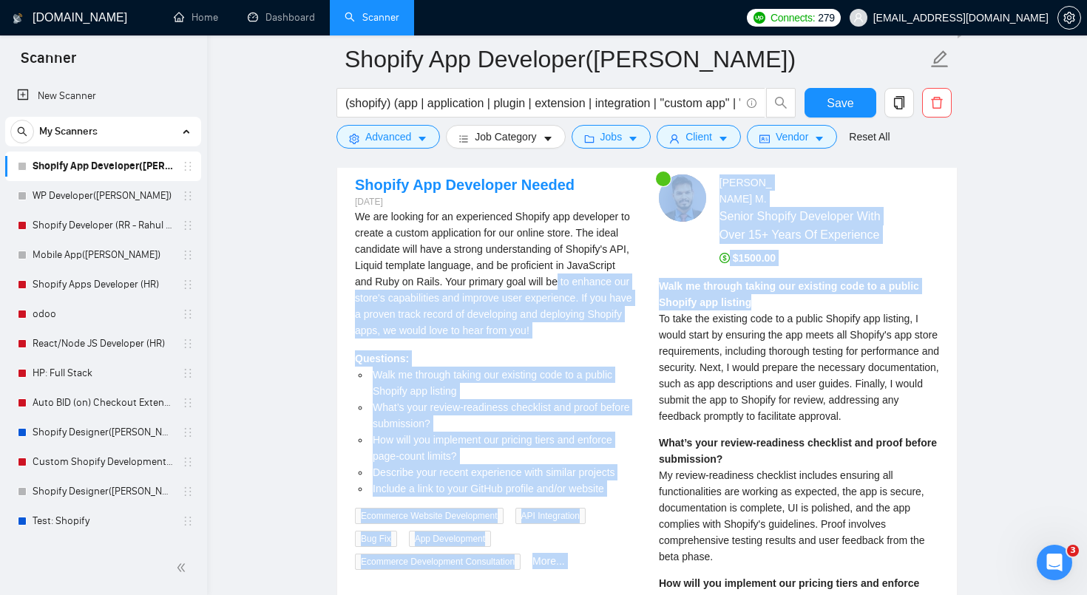
drag, startPoint x: 765, startPoint y: 305, endPoint x: 639, endPoint y: 280, distance: 128.1
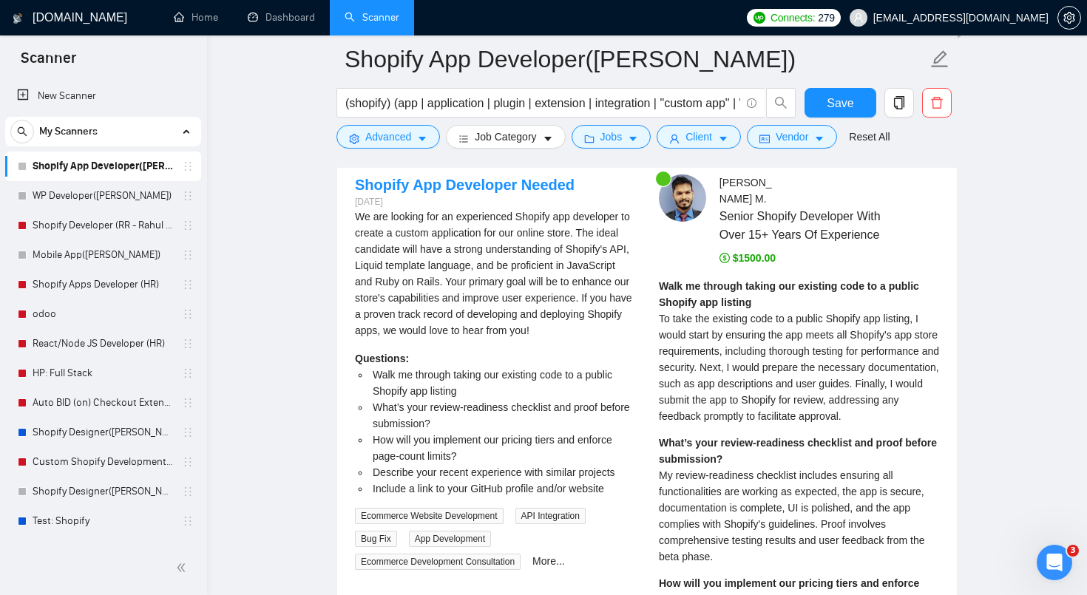
click at [709, 309] on div "Walk me through taking our existing code to a public Shopify app listing To tak…" at bounding box center [799, 351] width 280 height 146
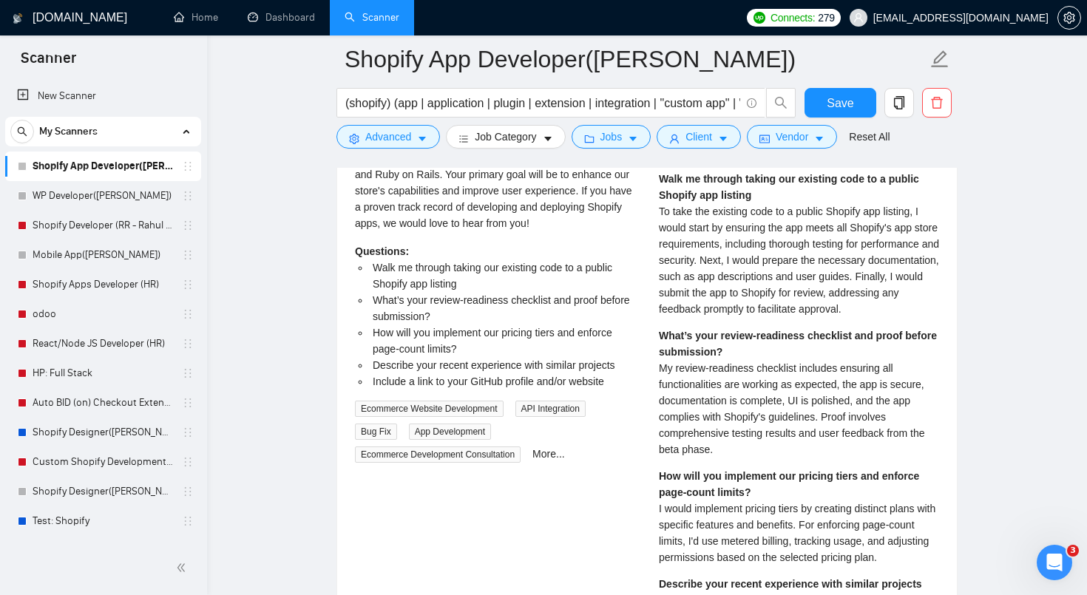
scroll to position [3590, 0]
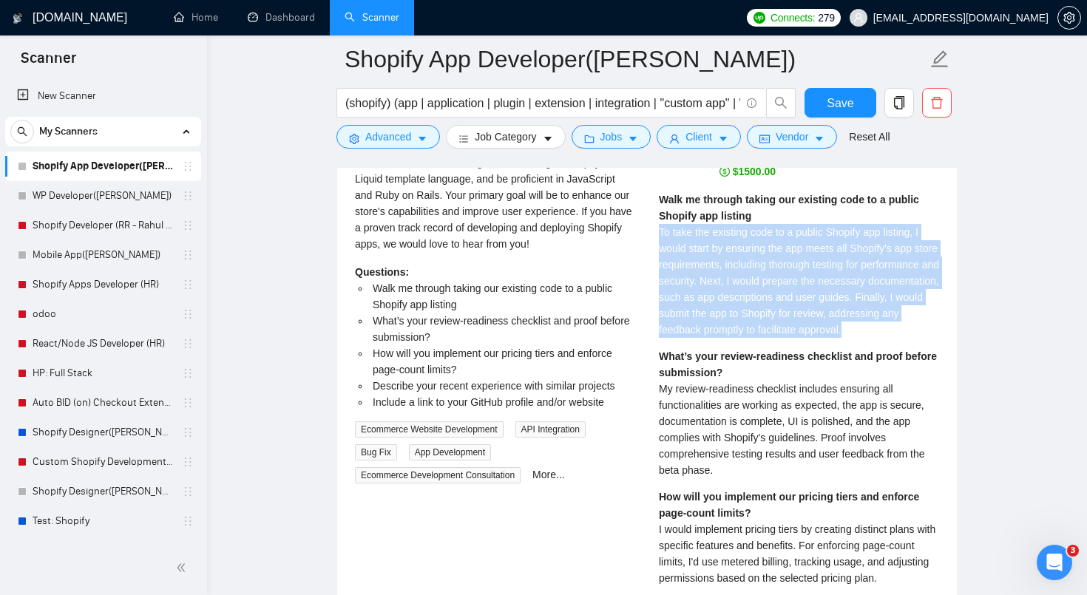
drag, startPoint x: 660, startPoint y: 238, endPoint x: 723, endPoint y: 350, distance: 128.5
click at [723, 338] on div "Walk me through taking our existing code to a public Shopify app listing To tak…" at bounding box center [799, 265] width 280 height 146
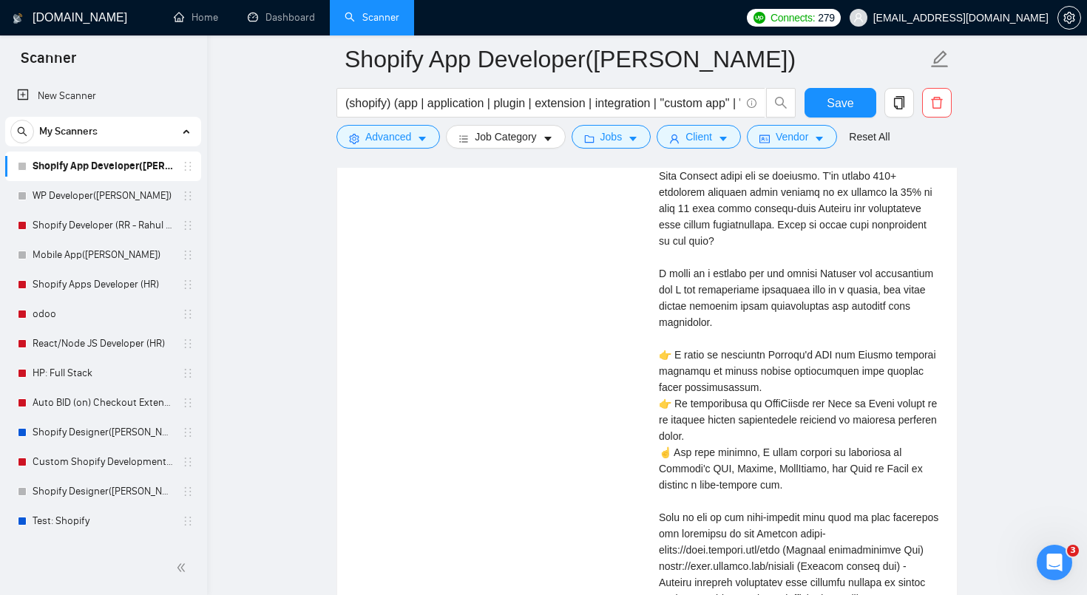
scroll to position [4212, 0]
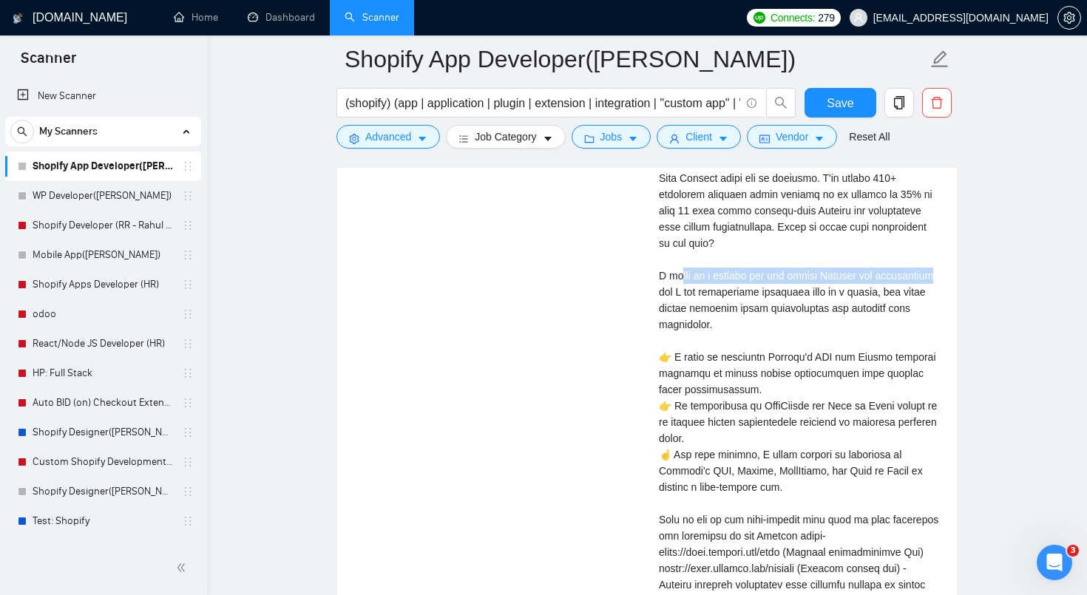
drag, startPoint x: 720, startPoint y: 309, endPoint x: 679, endPoint y: 289, distance: 46.0
click at [679, 289] on div "Cover letter" at bounding box center [799, 471] width 280 height 700
click at [688, 310] on div "Cover letter" at bounding box center [799, 471] width 280 height 700
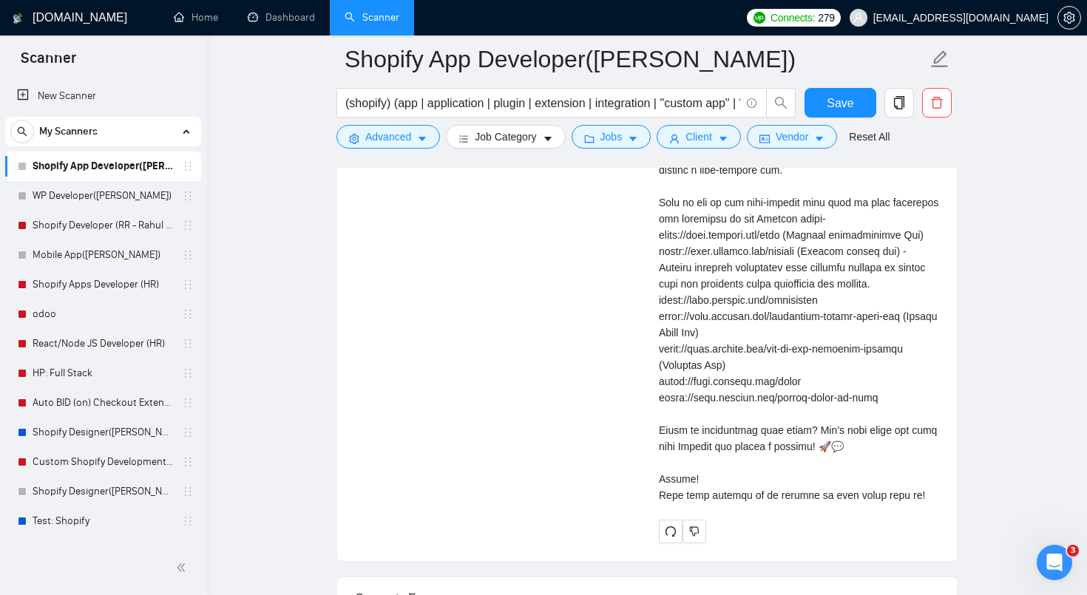
scroll to position [4539, 0]
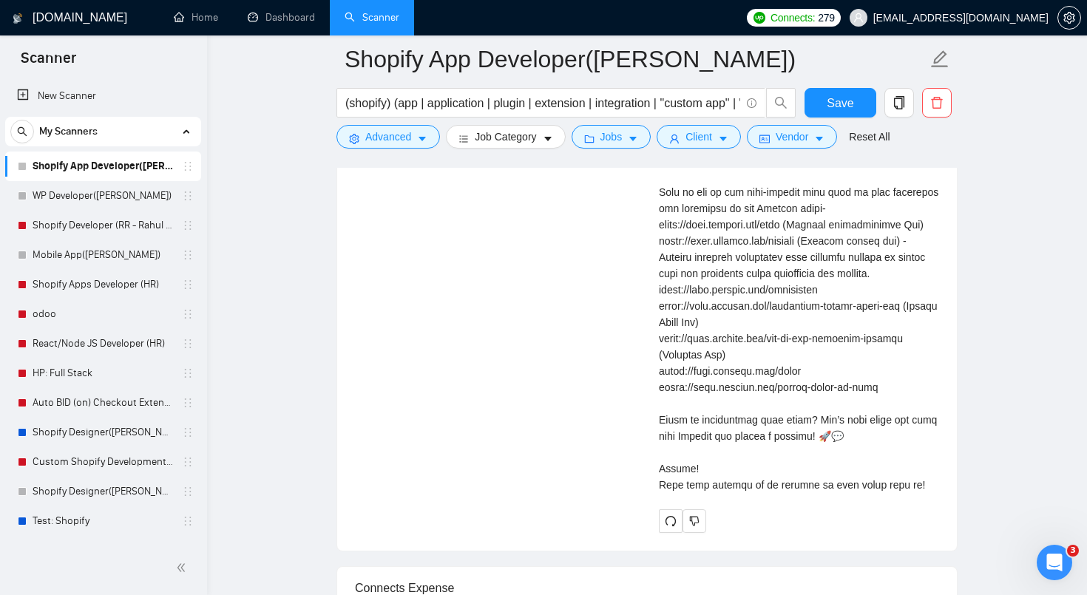
click at [660, 451] on div "Cover letter" at bounding box center [799, 144] width 280 height 700
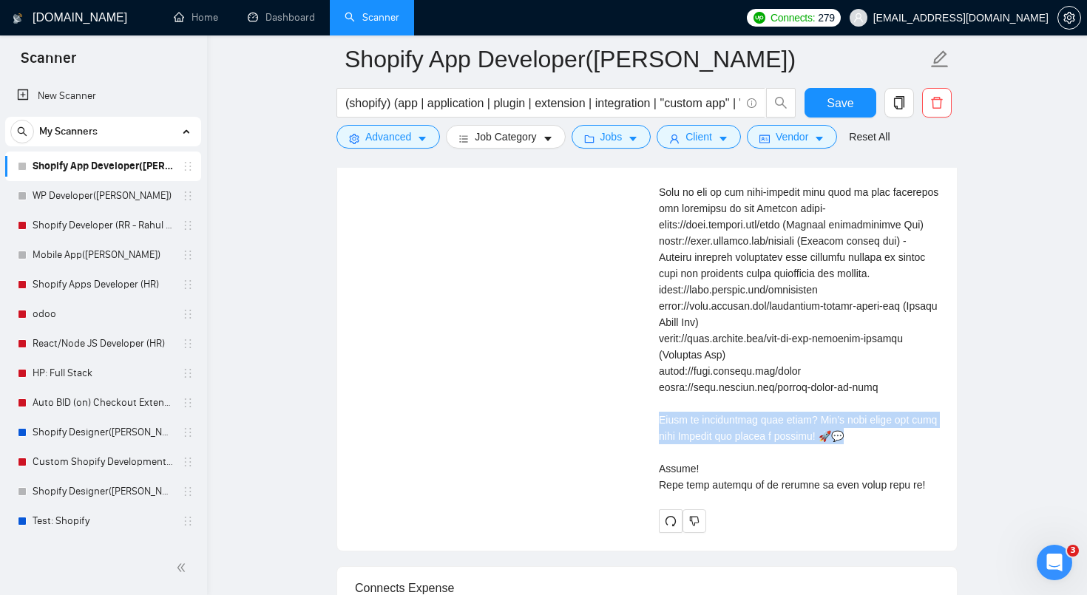
drag, startPoint x: 658, startPoint y: 451, endPoint x: 919, endPoint y: 464, distance: 260.7
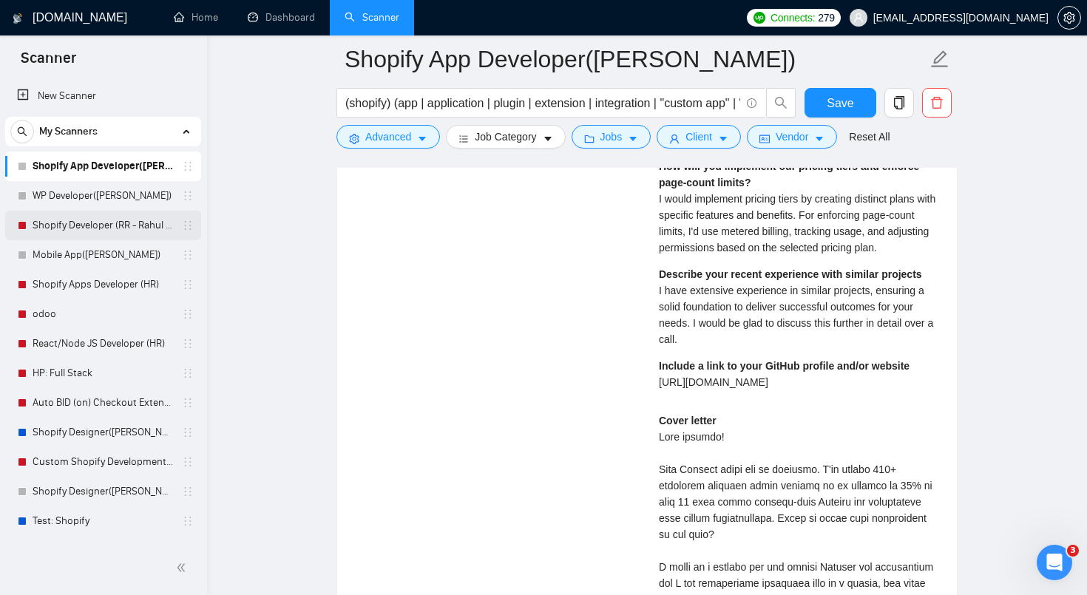
scroll to position [3880, 0]
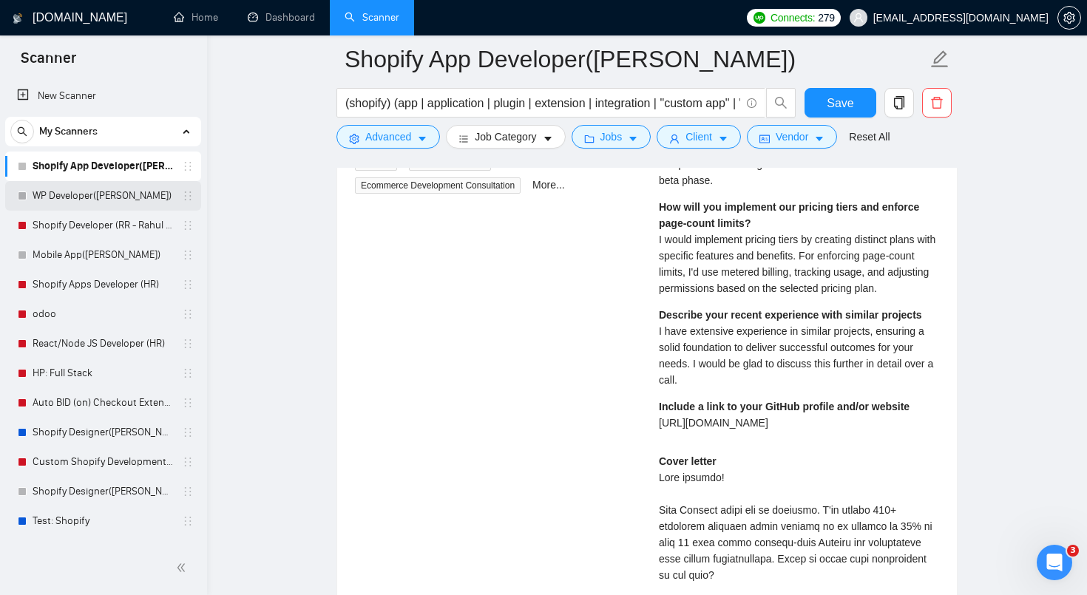
click at [112, 186] on link "WP Developer([PERSON_NAME])" at bounding box center [103, 196] width 141 height 30
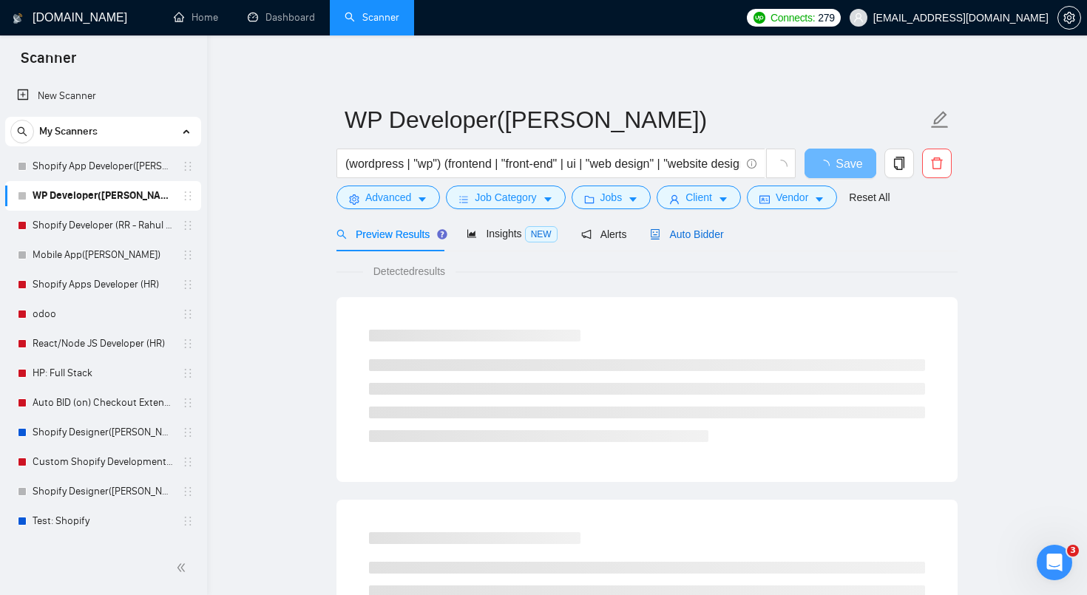
click at [709, 237] on span "Auto Bidder" at bounding box center [686, 235] width 73 height 12
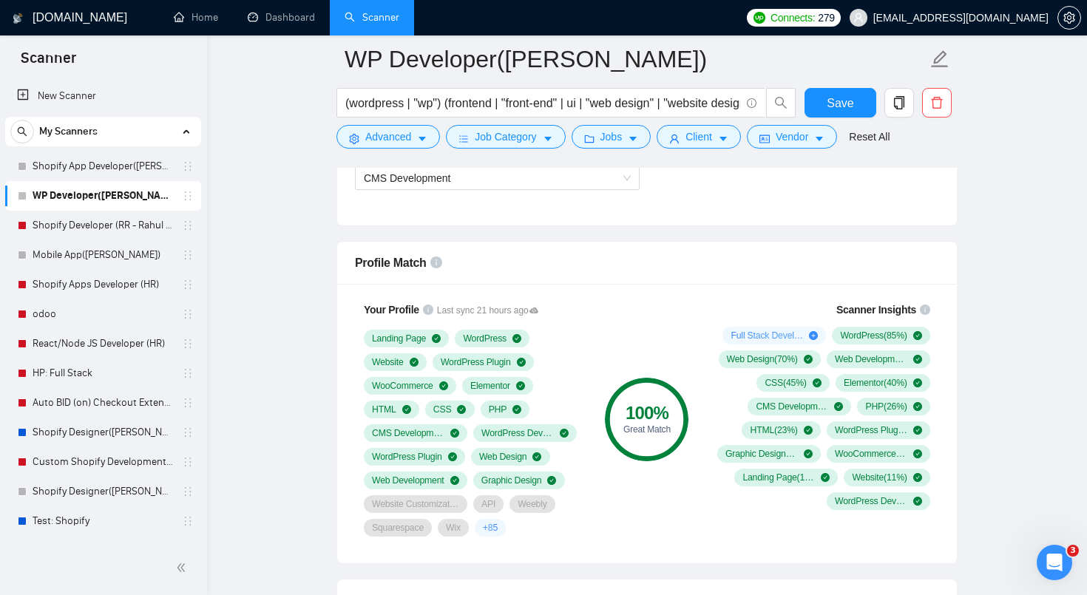
scroll to position [1080, 0]
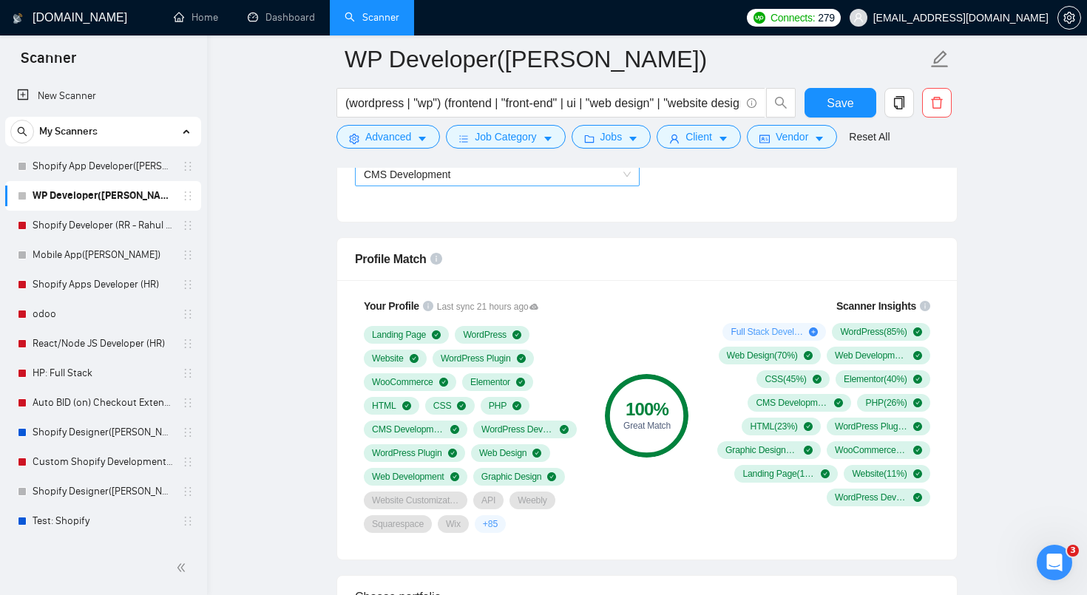
click at [530, 177] on span "CMS Development" at bounding box center [497, 174] width 267 height 22
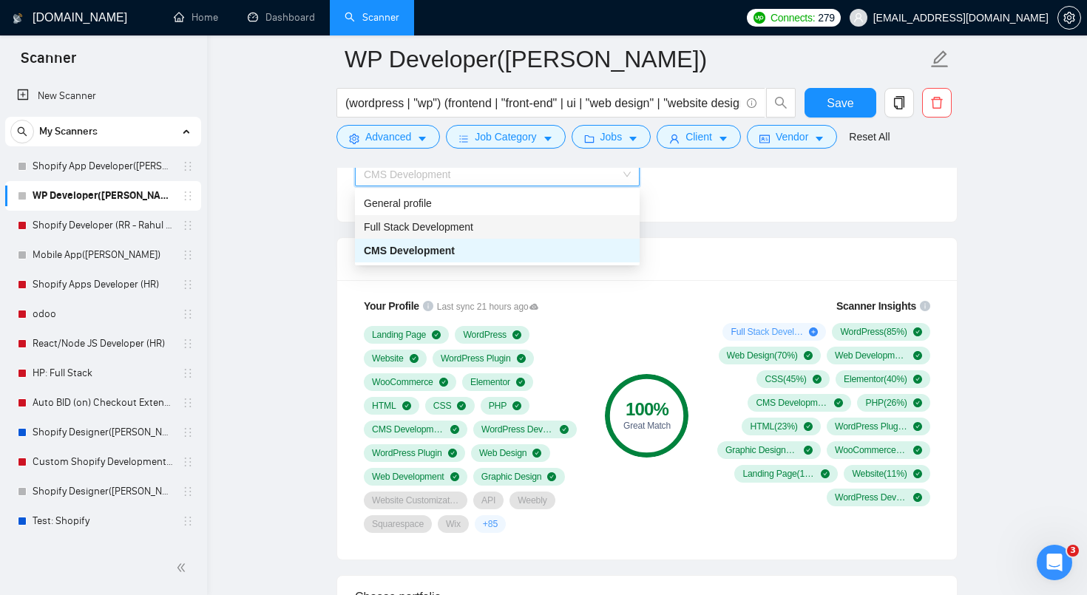
click at [483, 221] on div "Full Stack Development" at bounding box center [497, 227] width 267 height 16
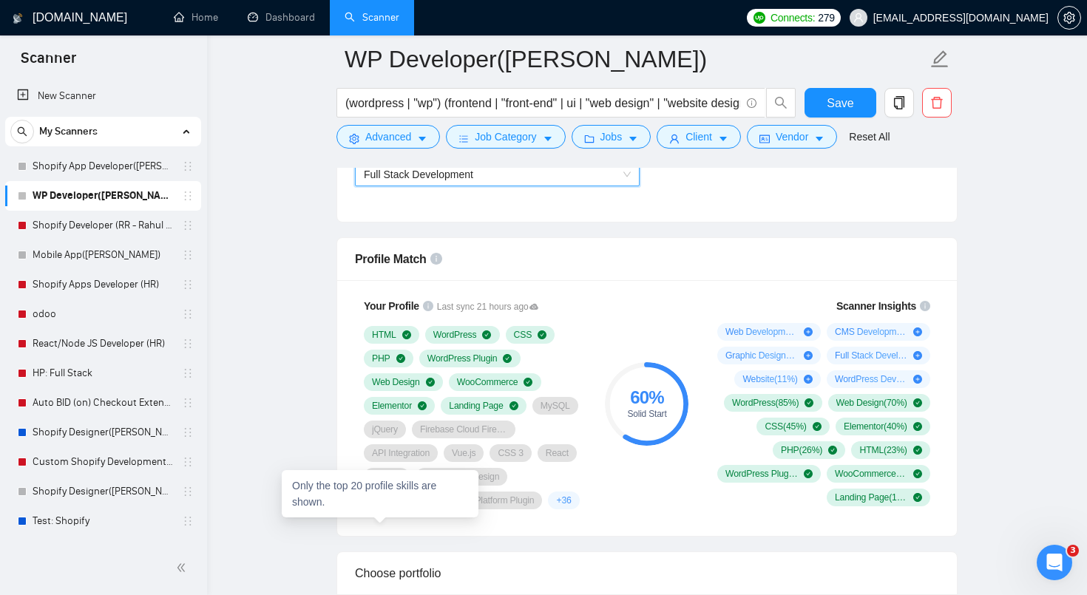
click at [556, 507] on span "+ 36" at bounding box center [563, 501] width 15 height 12
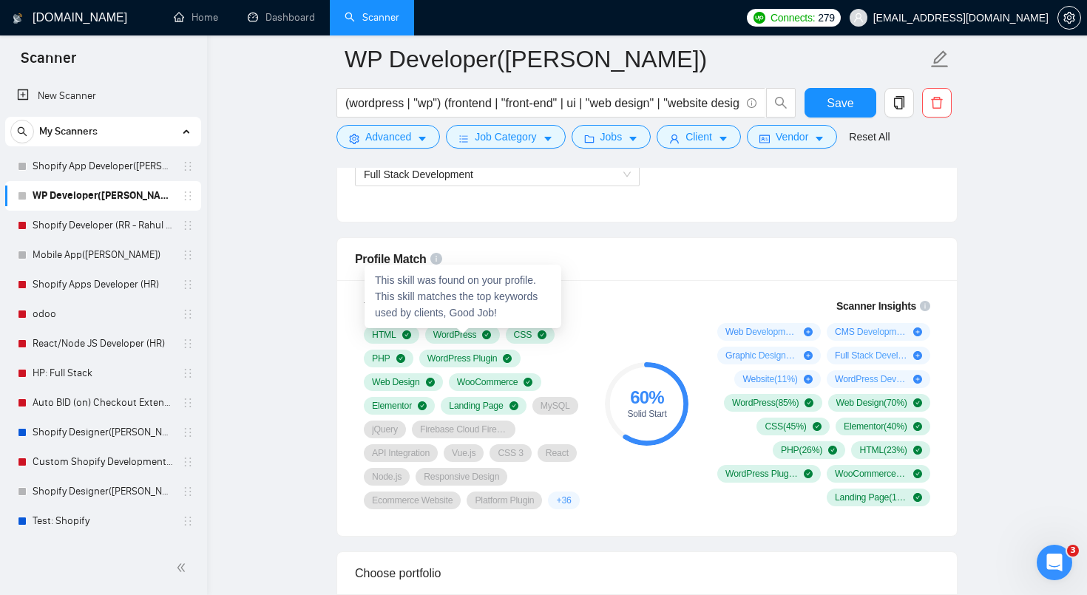
click at [656, 268] on div "Profile Match" at bounding box center [647, 259] width 584 height 42
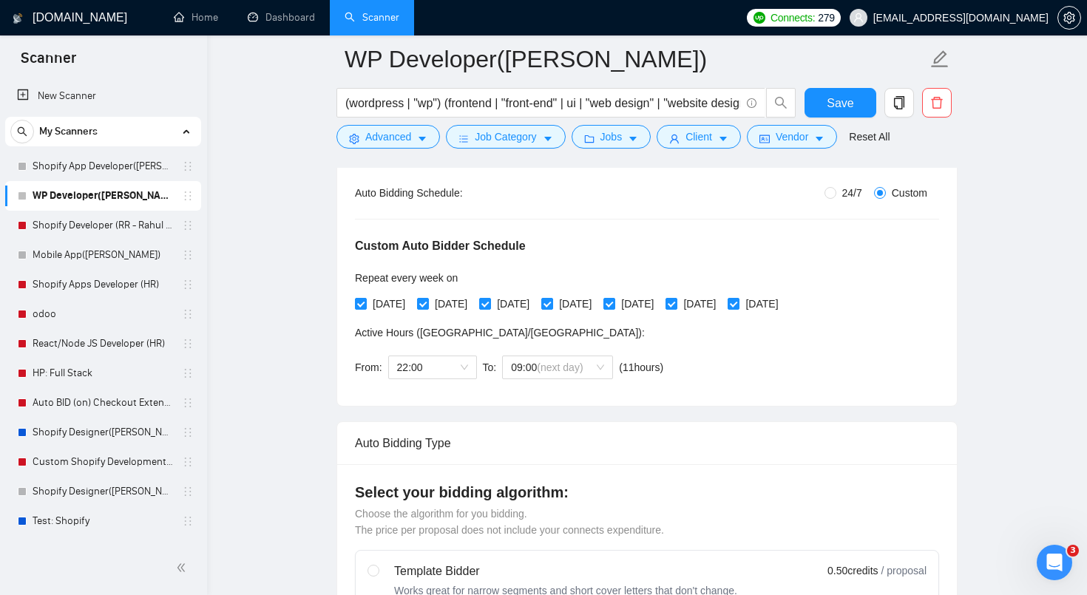
scroll to position [279, 0]
